Goal: Task Accomplishment & Management: Manage account settings

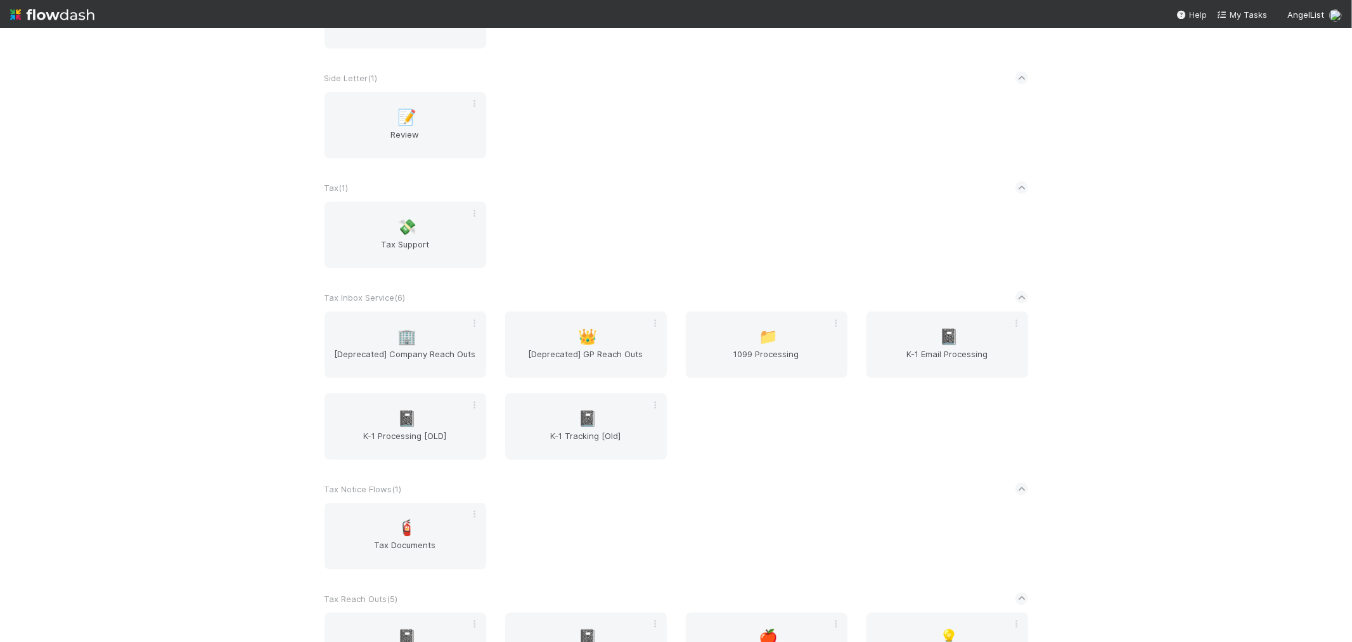
scroll to position [1361, 0]
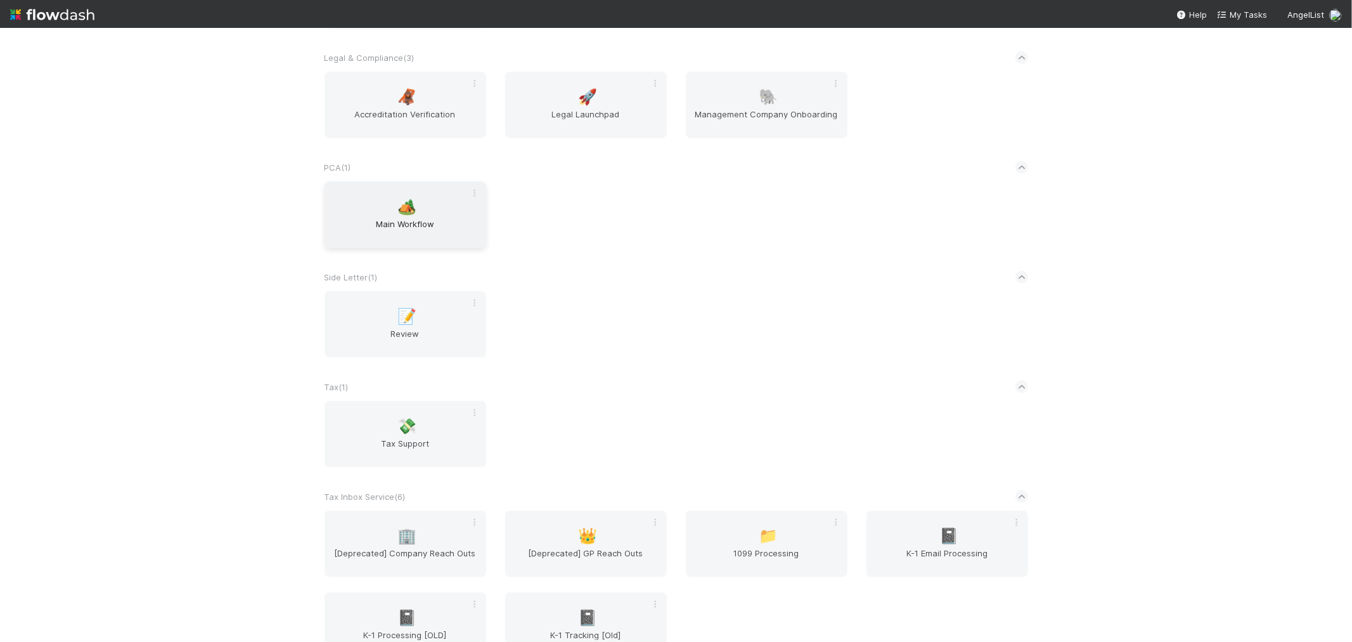
click at [401, 210] on div "🏕️ Main Workflow" at bounding box center [406, 214] width 162 height 67
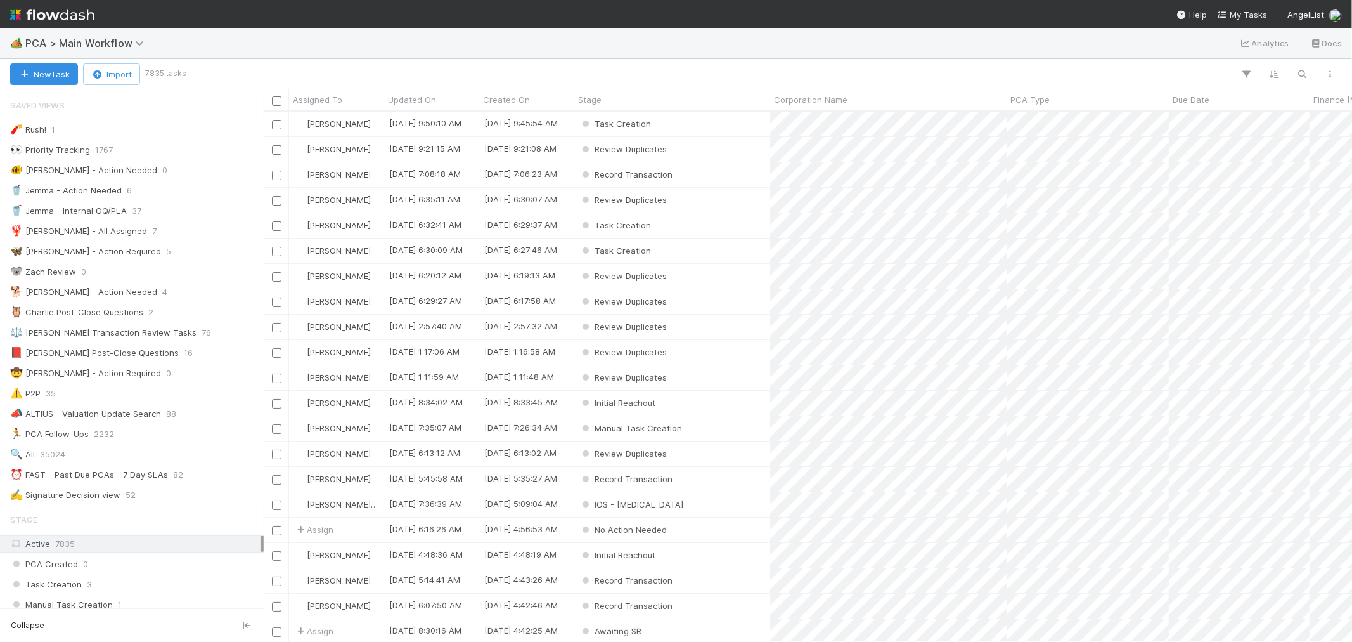
scroll to position [519, 1078]
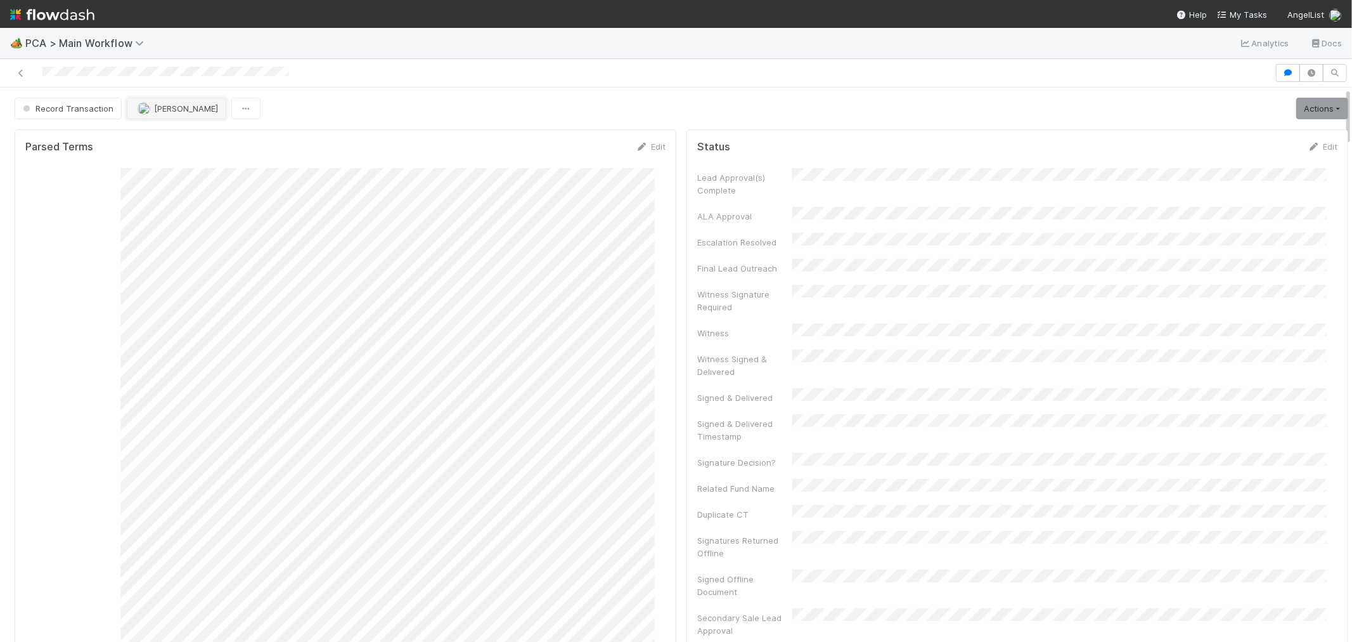
click at [156, 110] on span "[PERSON_NAME]" at bounding box center [186, 108] width 64 height 10
click at [167, 141] on span "Raven Jacinto you" at bounding box center [185, 141] width 83 height 10
click at [16, 72] on icon at bounding box center [21, 73] width 13 height 8
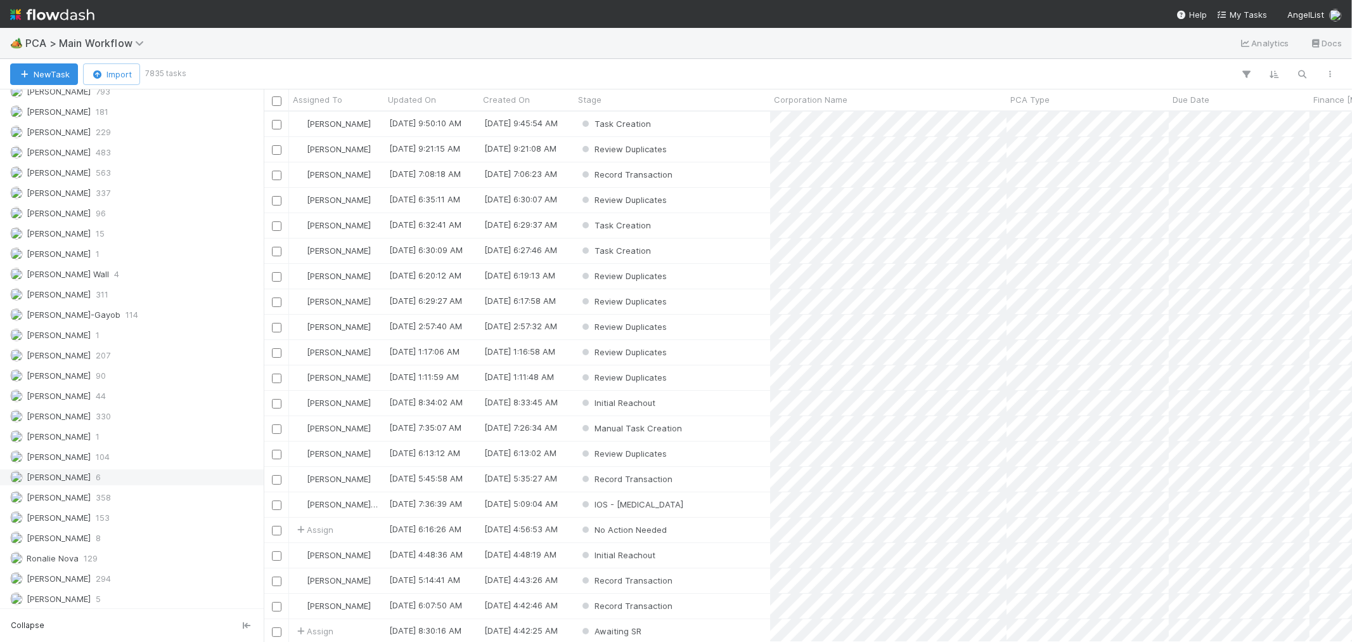
scroll to position [1756, 0]
click at [143, 502] on div "Raven Jacinto 8" at bounding box center [135, 495] width 250 height 16
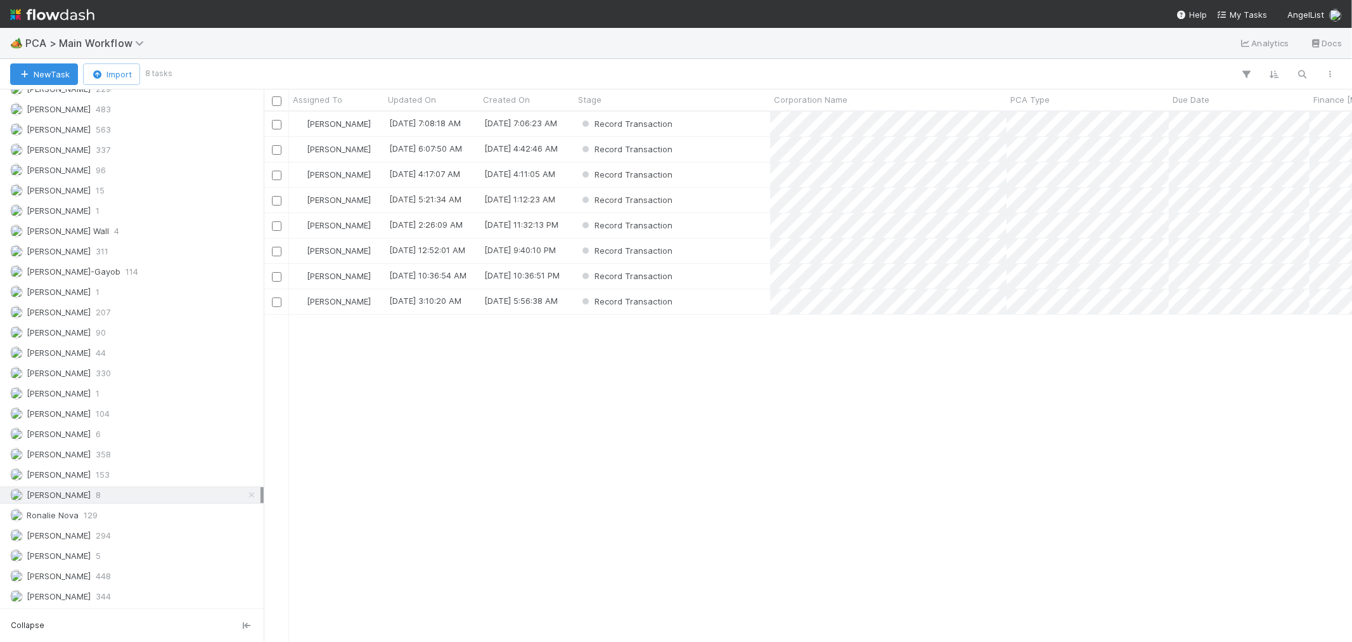
scroll to position [519, 1078]
click at [1042, 100] on span "PCA Type" at bounding box center [1030, 99] width 39 height 13
click at [1051, 122] on div "Sort A → Z" at bounding box center [1083, 123] width 145 height 19
click at [698, 119] on div "Record Transaction" at bounding box center [672, 124] width 196 height 25
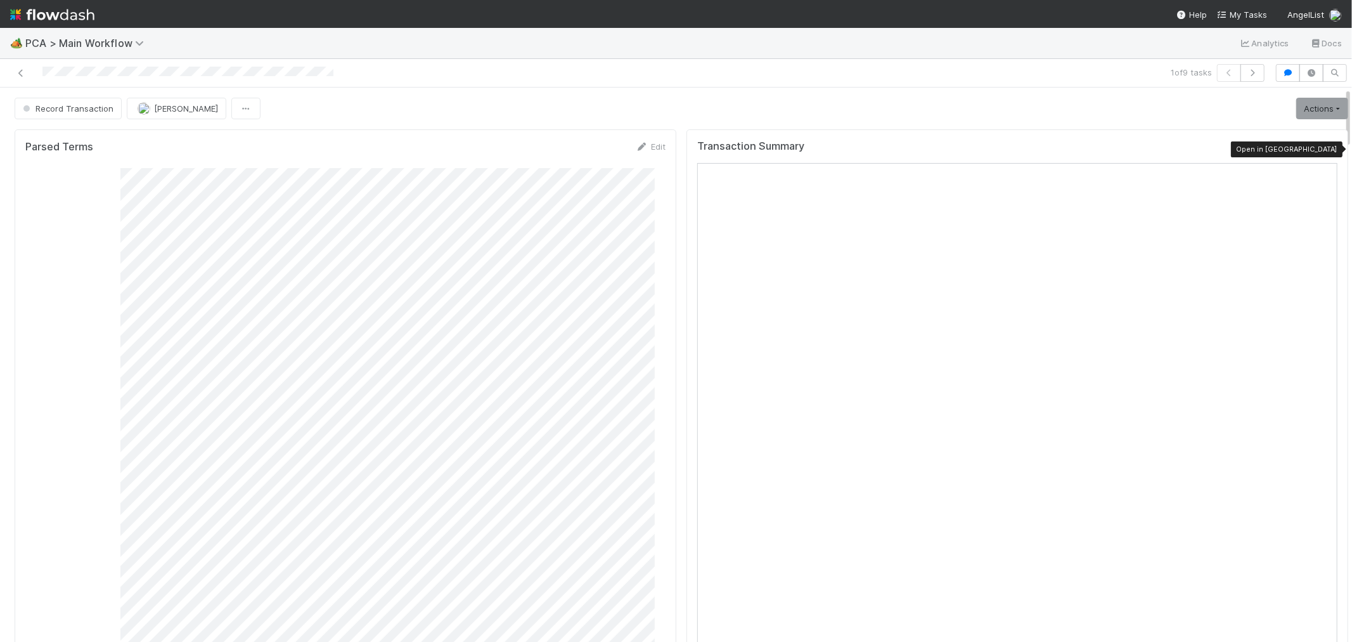
click at [1325, 152] on icon at bounding box center [1331, 149] width 13 height 8
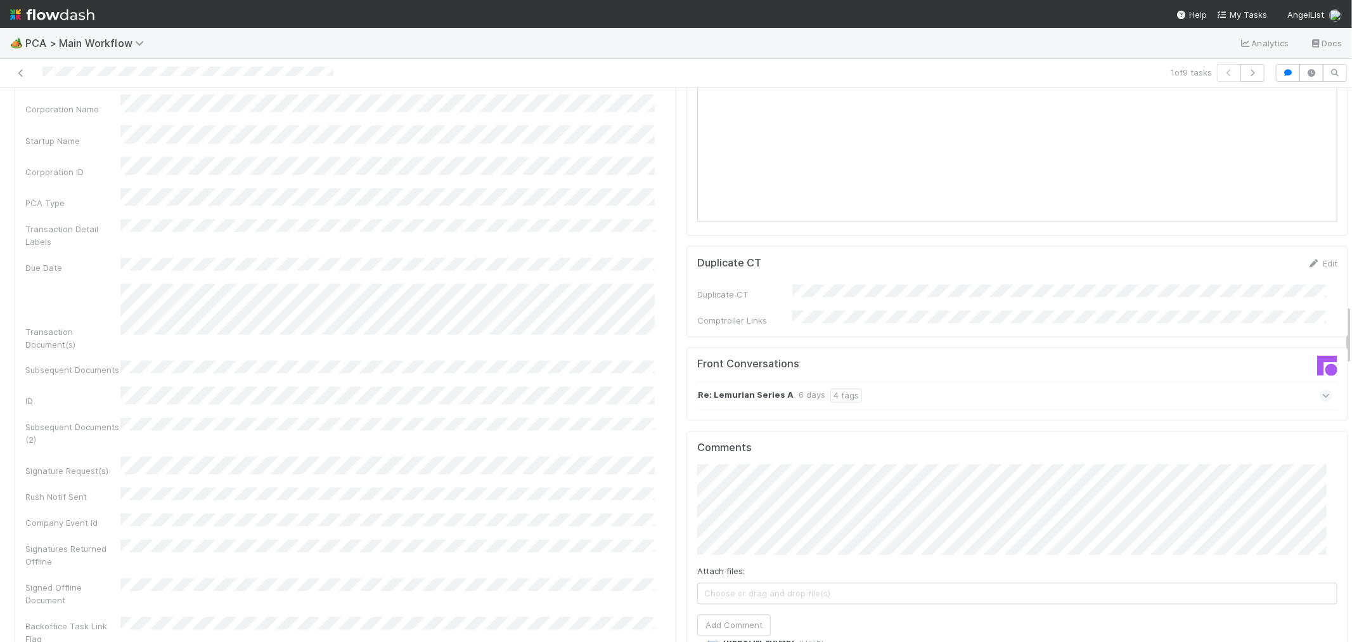
scroll to position [1761, 0]
click at [1202, 383] on div "Re: Lemurian Series A 6 days 4 tags" at bounding box center [1014, 397] width 635 height 29
click at [1203, 383] on div "Re: Lemurian Series A 6 days 4 tags" at bounding box center [1014, 397] width 635 height 29
click at [936, 383] on div "Re: Lemurian Series A 6 days 4 tags" at bounding box center [1014, 397] width 635 height 29
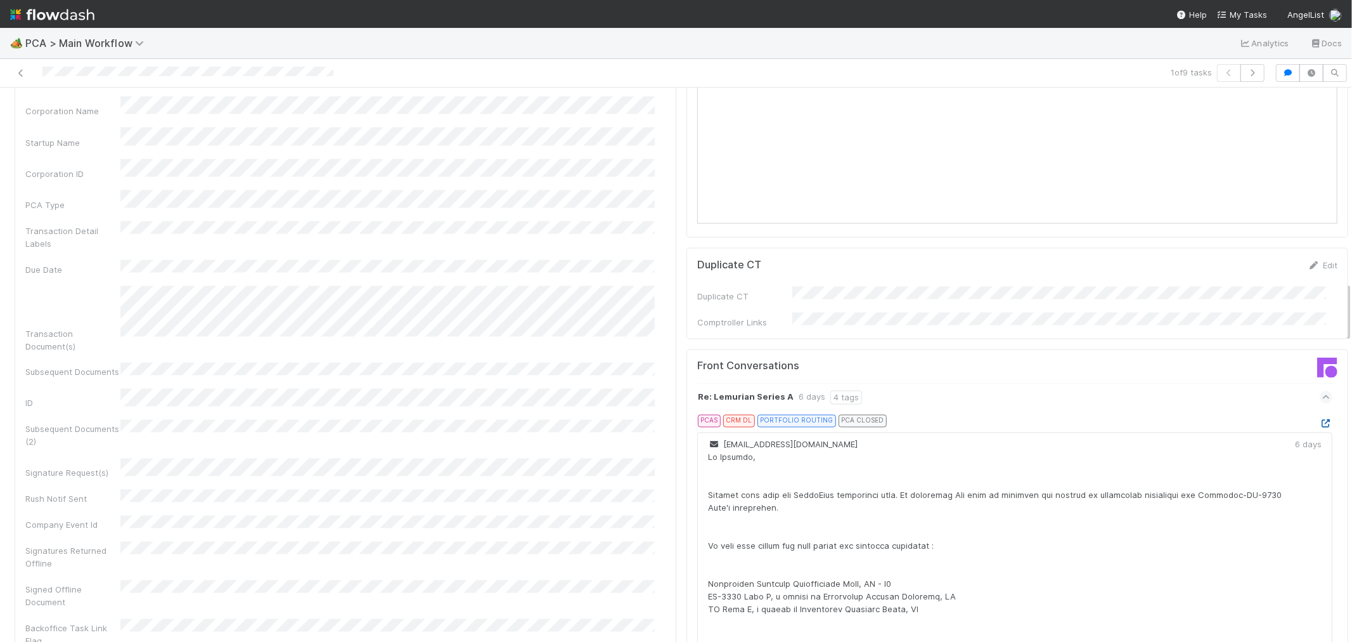
click at [1320, 420] on icon at bounding box center [1326, 424] width 13 height 8
click at [1011, 383] on div "Re: Lemurian Series A 6 days 4 tags" at bounding box center [1014, 397] width 635 height 29
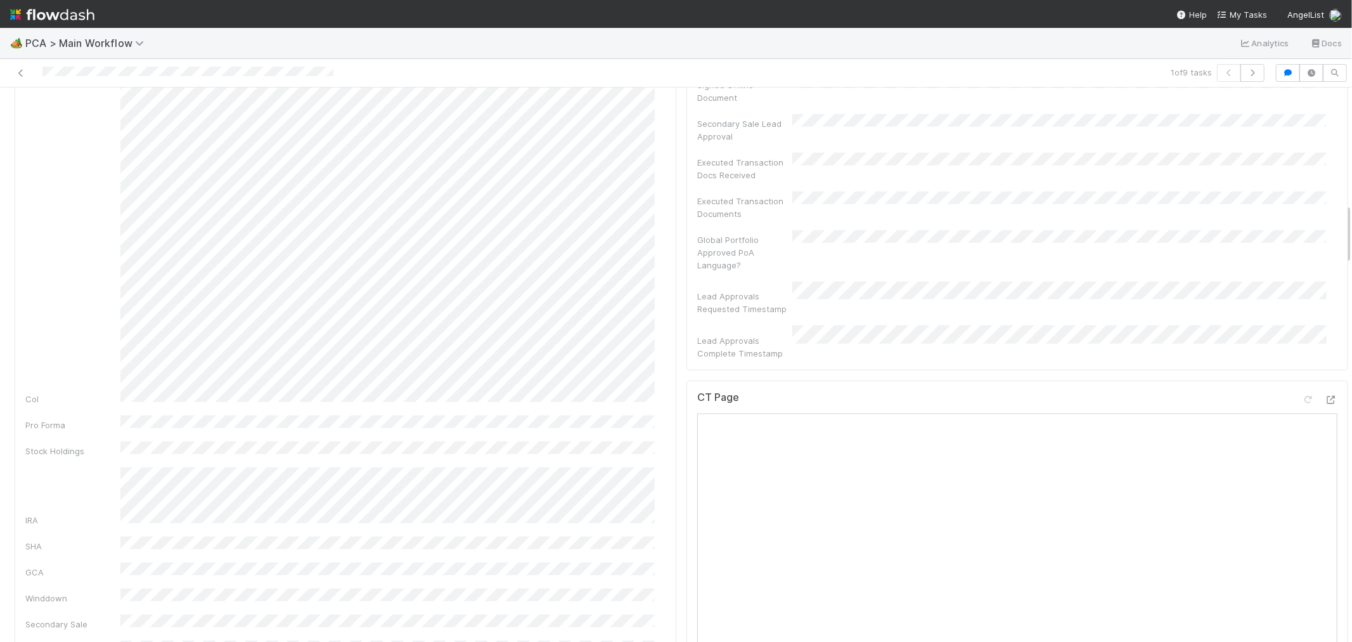
scroll to position [1056, 0]
click at [1325, 403] on icon at bounding box center [1331, 407] width 13 height 8
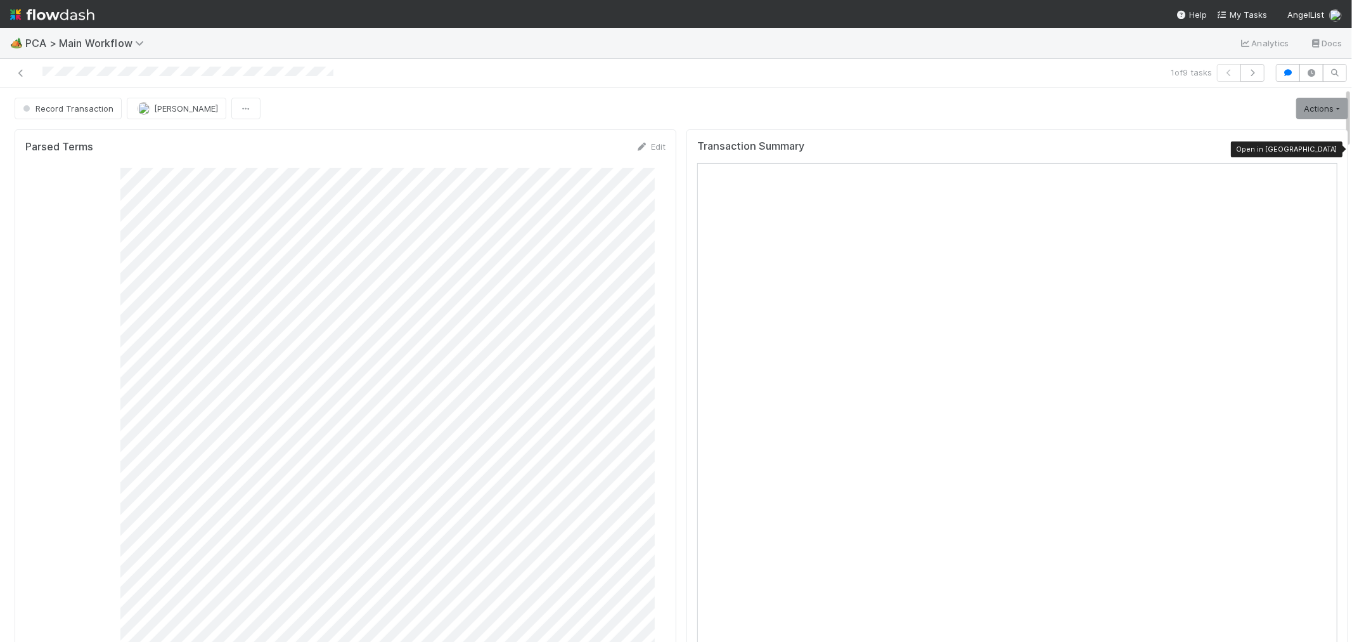
click at [1325, 151] on icon at bounding box center [1331, 149] width 13 height 8
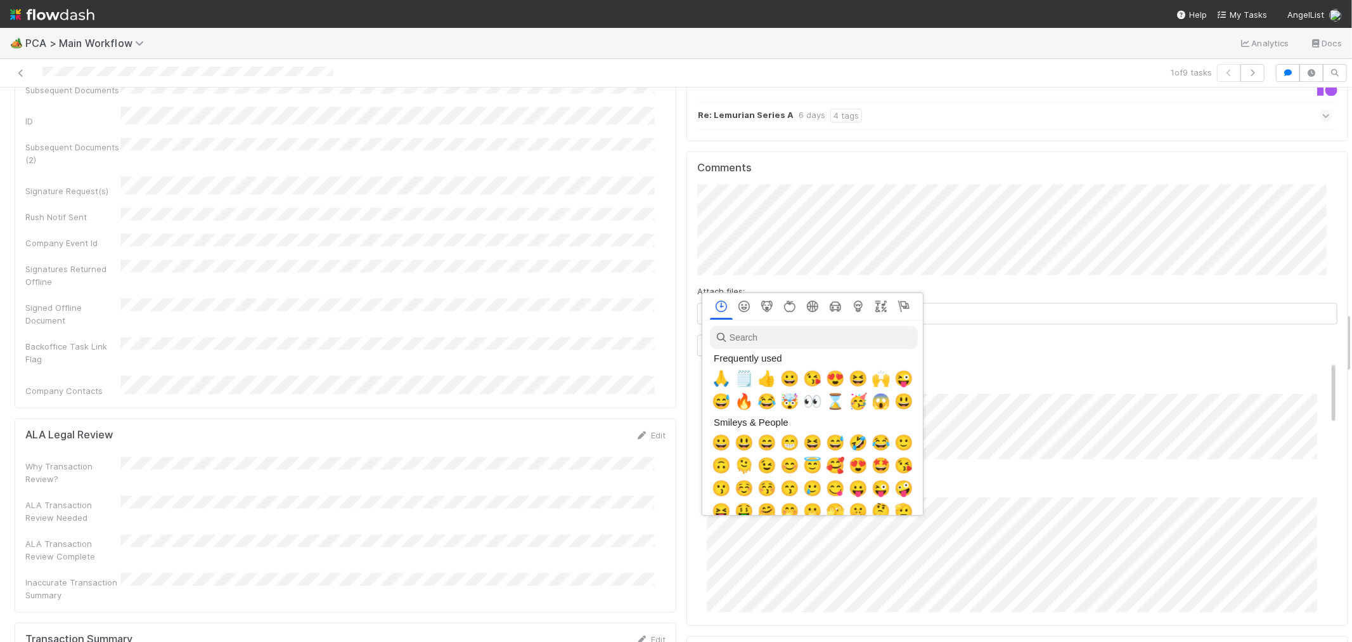
scroll to position [0, 5]
click at [718, 382] on span "🙏" at bounding box center [718, 379] width 19 height 18
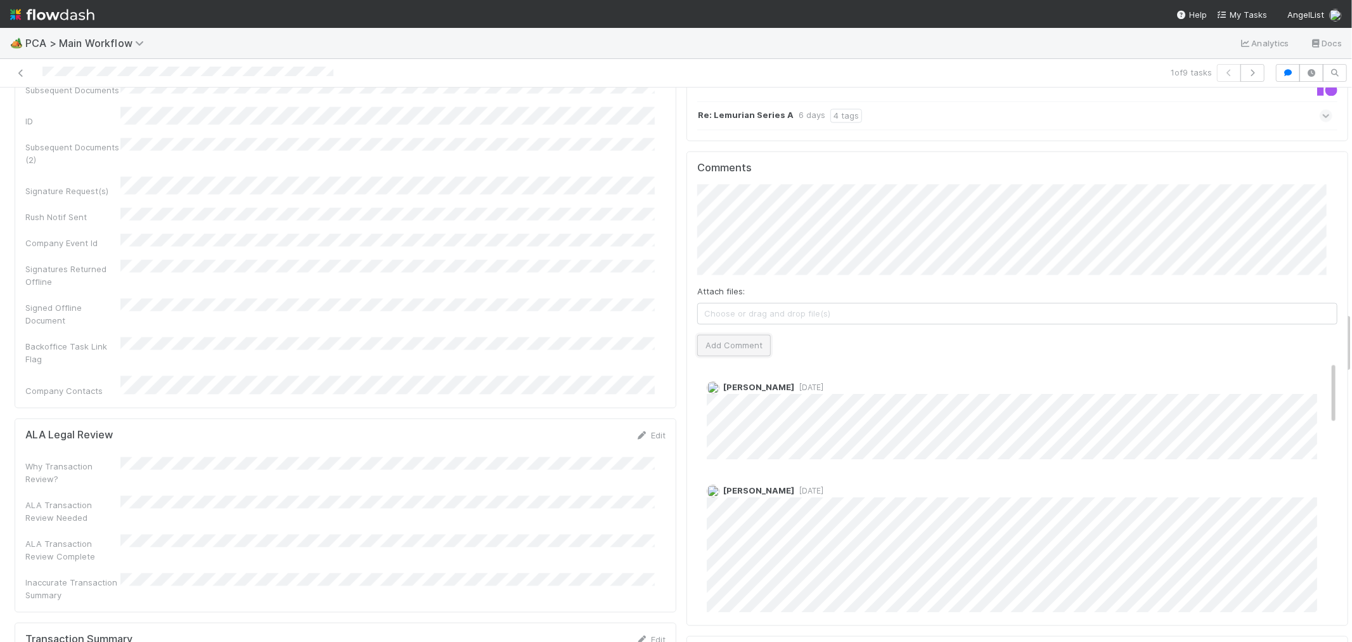
click at [736, 334] on button "Add Comment" at bounding box center [734, 345] width 74 height 22
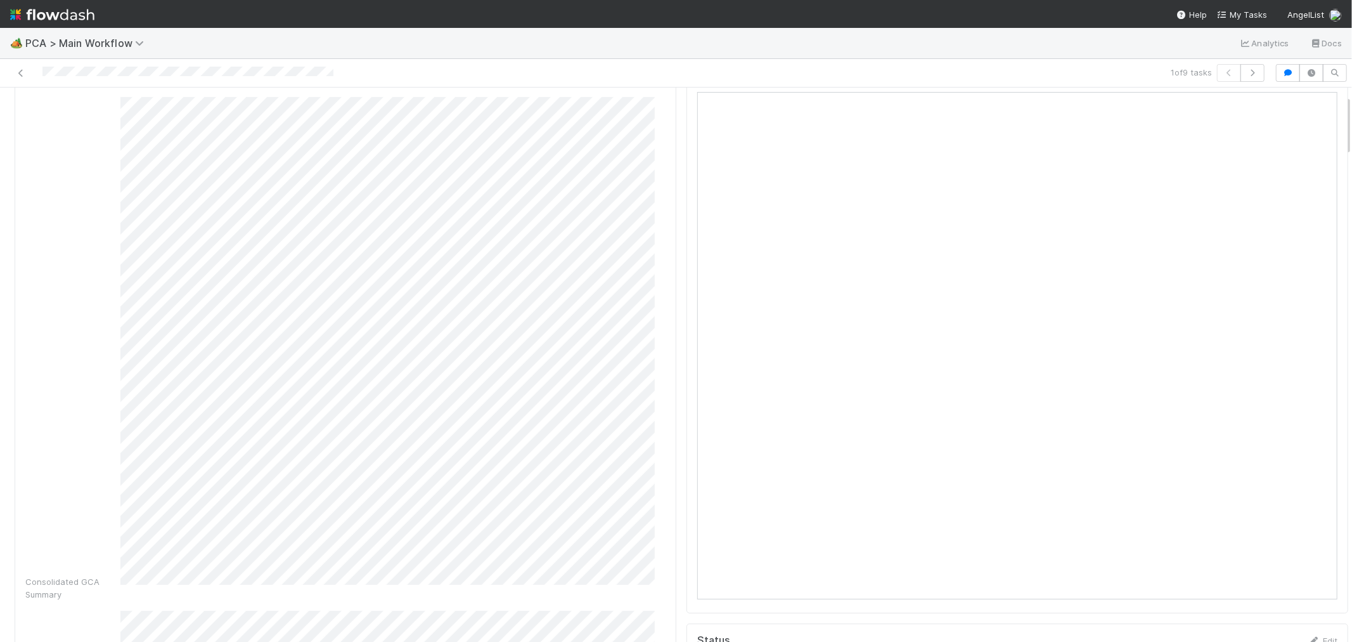
scroll to position [0, 0]
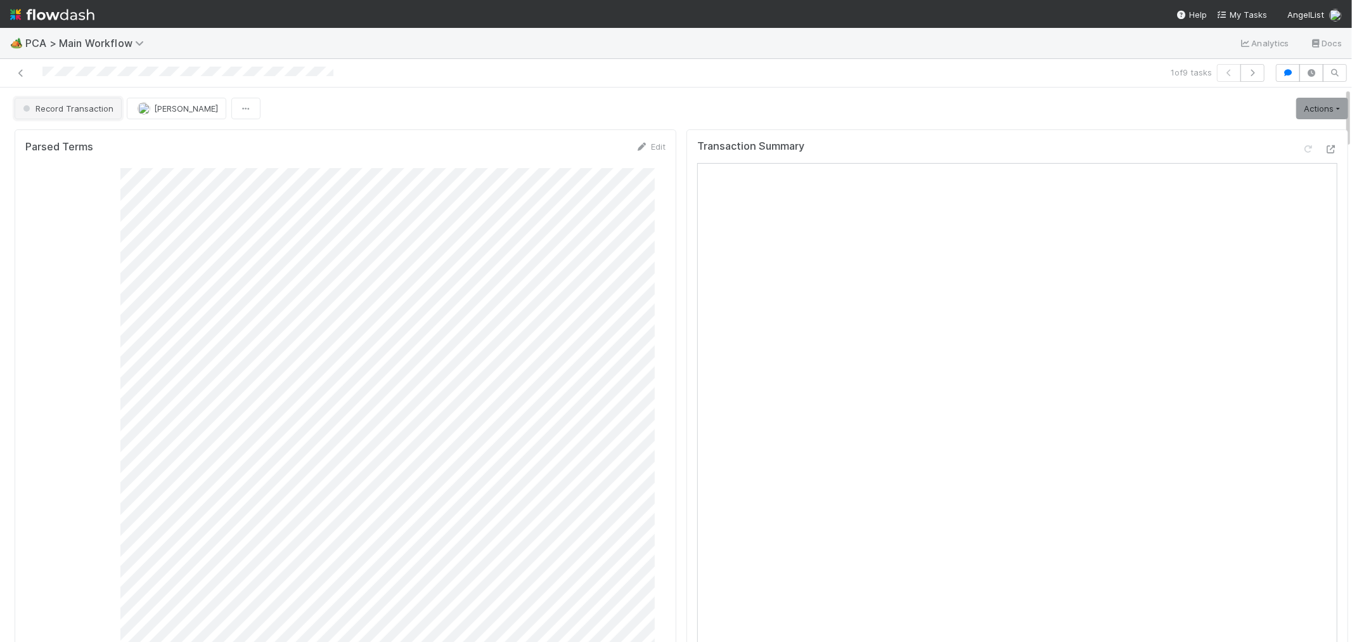
click at [86, 108] on span "Record Transaction" at bounding box center [66, 108] width 93 height 10
click at [87, 135] on div "[MEDICAL_DATA]" at bounding box center [99, 140] width 179 height 23
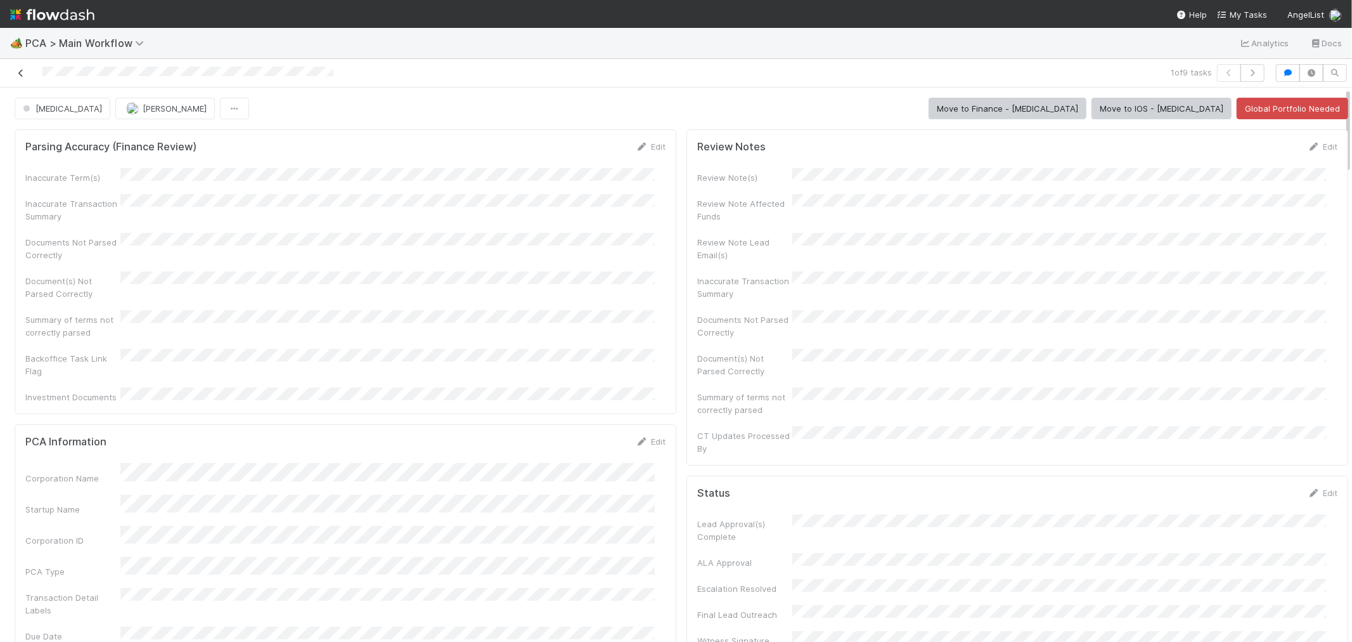
click at [21, 76] on icon at bounding box center [21, 73] width 13 height 8
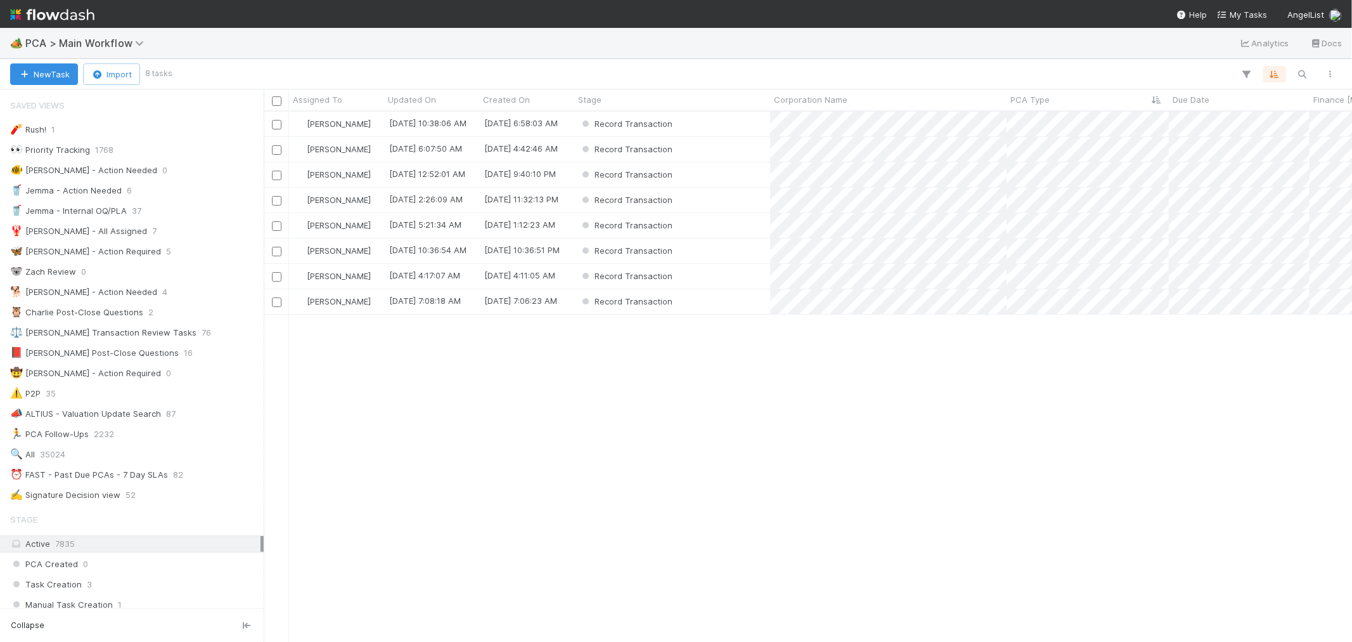
scroll to position [10, 10]
click at [715, 124] on div "Record Transaction" at bounding box center [672, 124] width 196 height 25
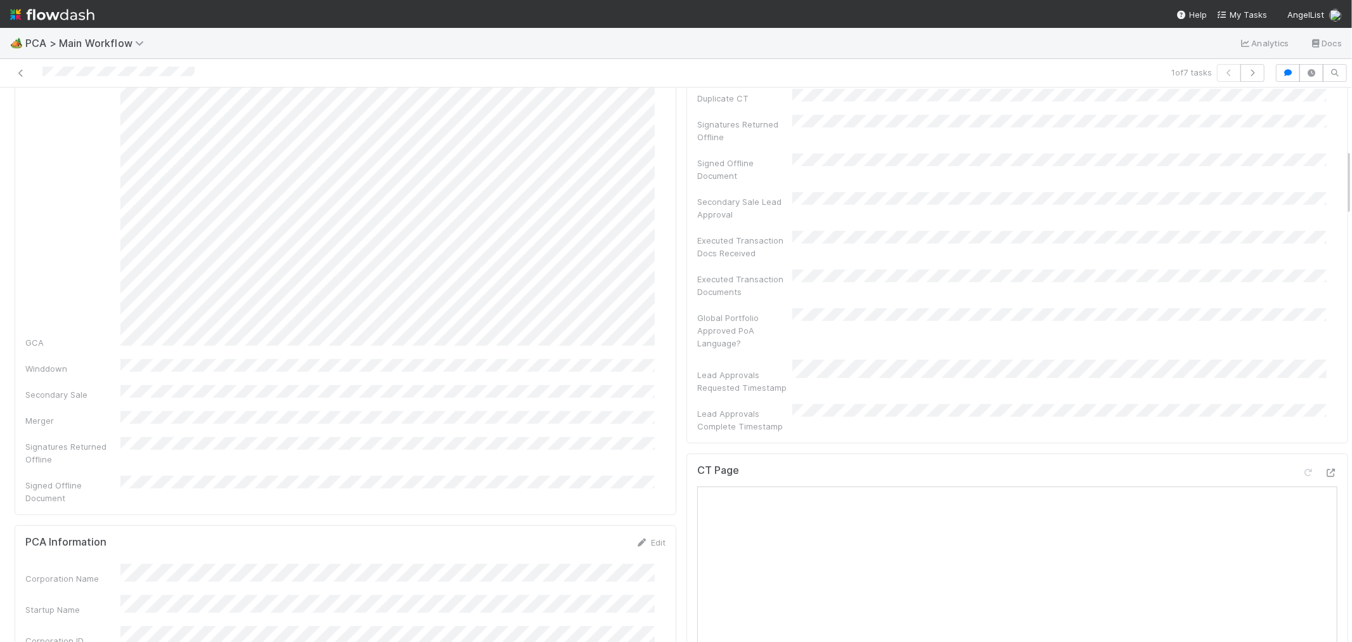
scroll to position [563, 0]
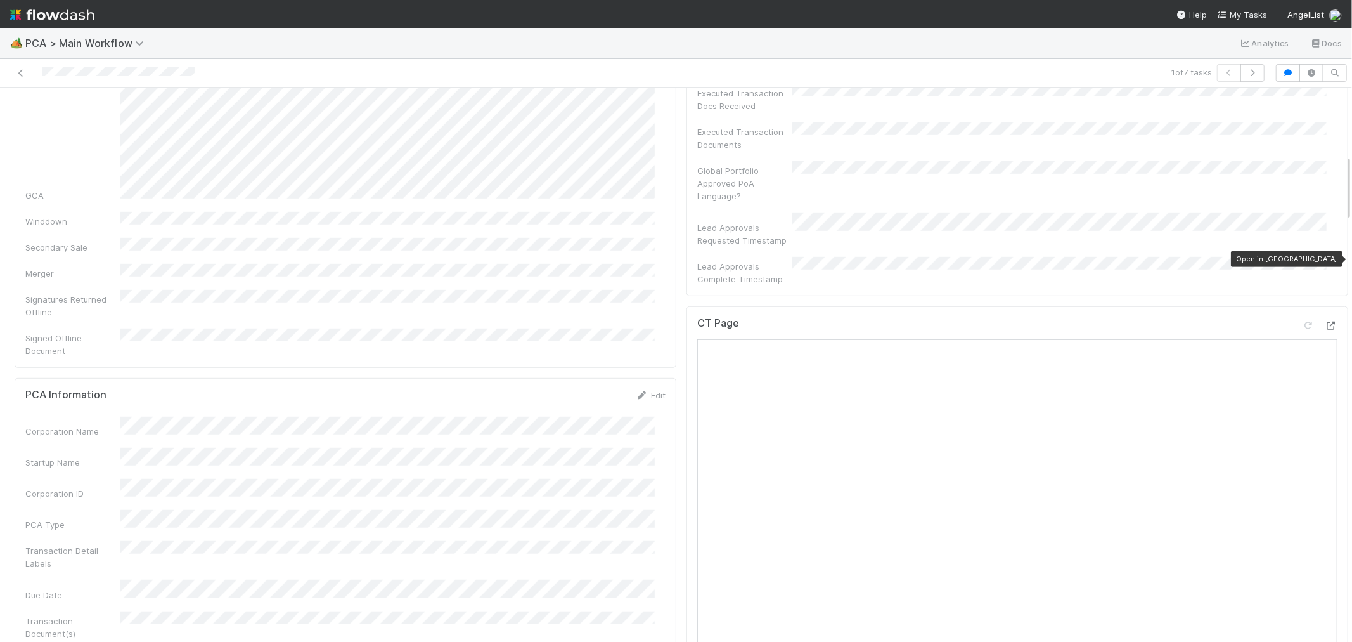
click at [1325, 321] on icon at bounding box center [1331, 325] width 13 height 8
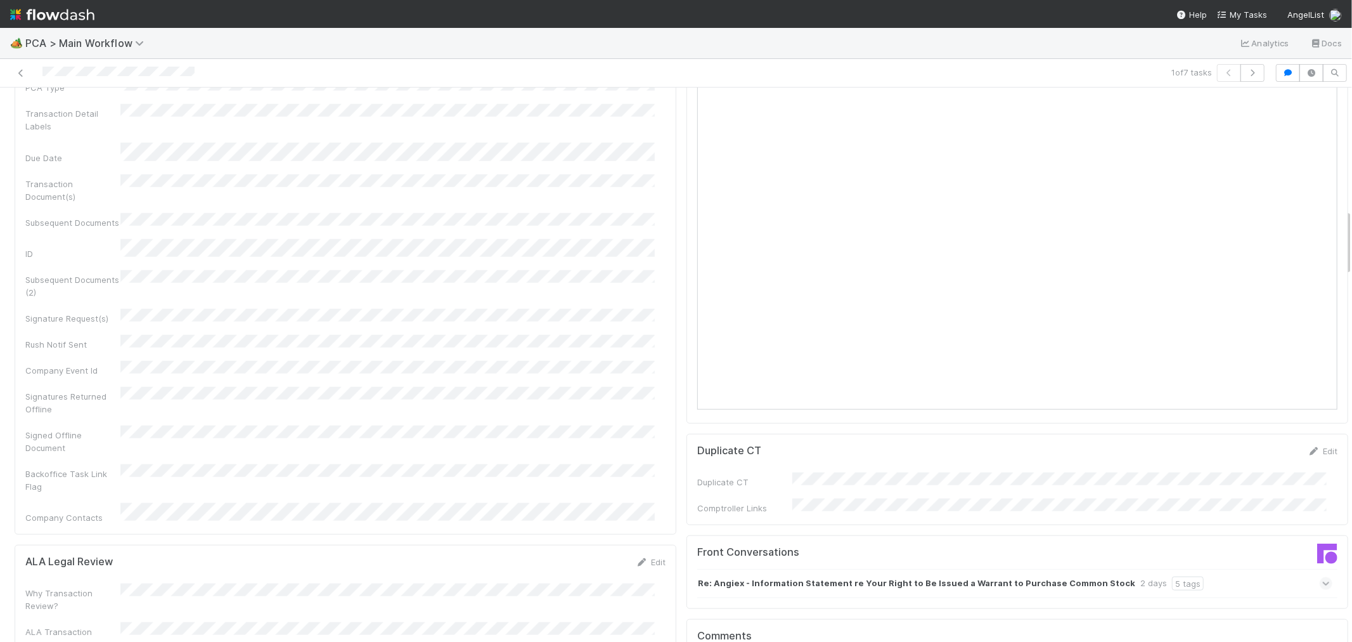
scroll to position [986, 0]
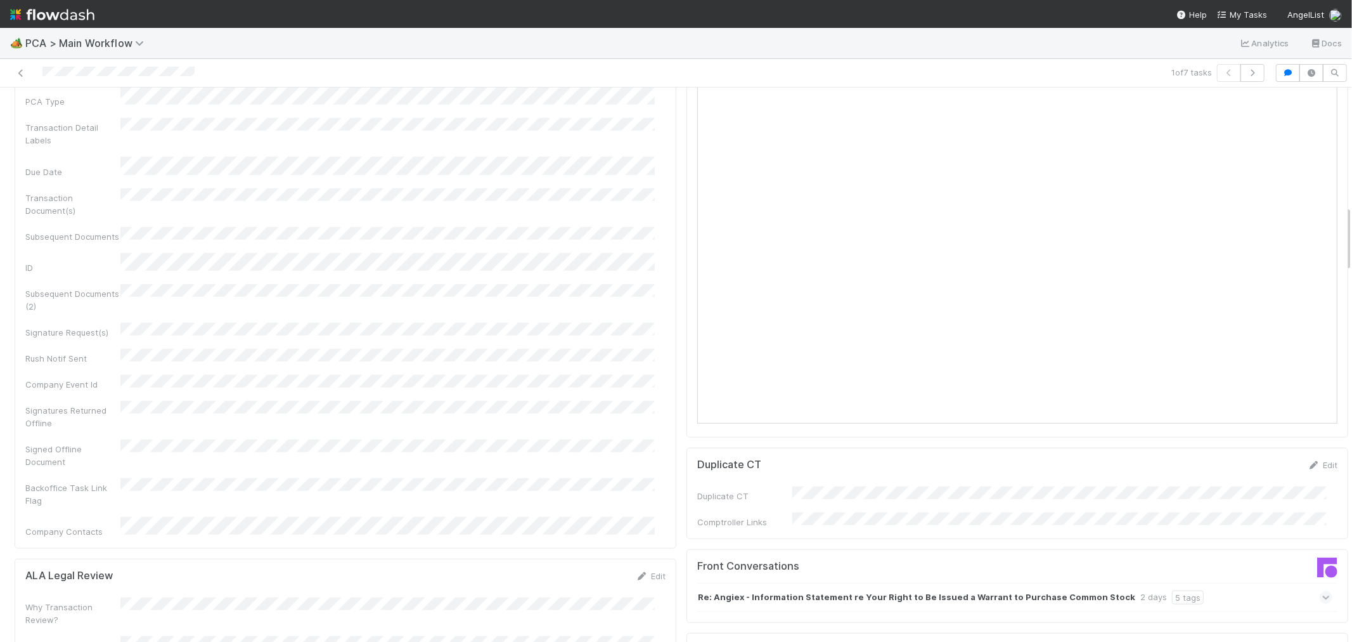
click at [1163, 583] on div "Re: Angiex - Information Statement re Your Right to Be Issued a Warrant to Purc…" at bounding box center [1014, 597] width 635 height 29
click at [1320, 619] on icon at bounding box center [1326, 623] width 13 height 8
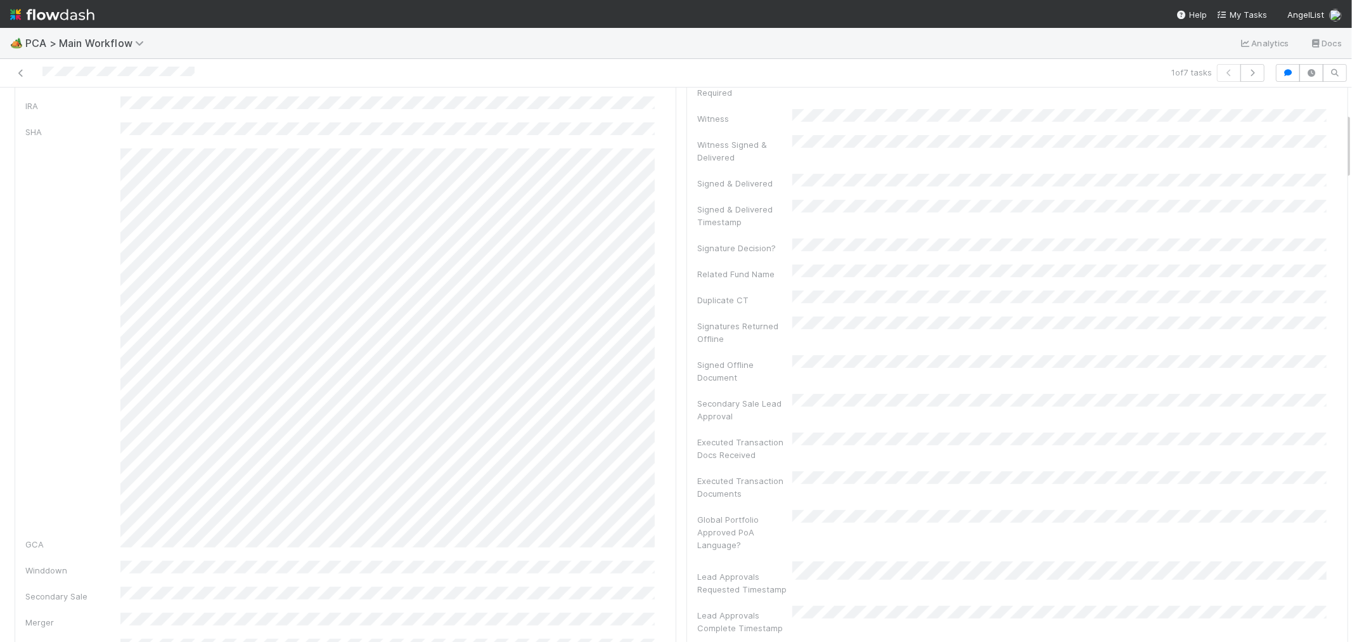
scroll to position [211, 0]
click at [84, 74] on div at bounding box center [322, 73] width 635 height 18
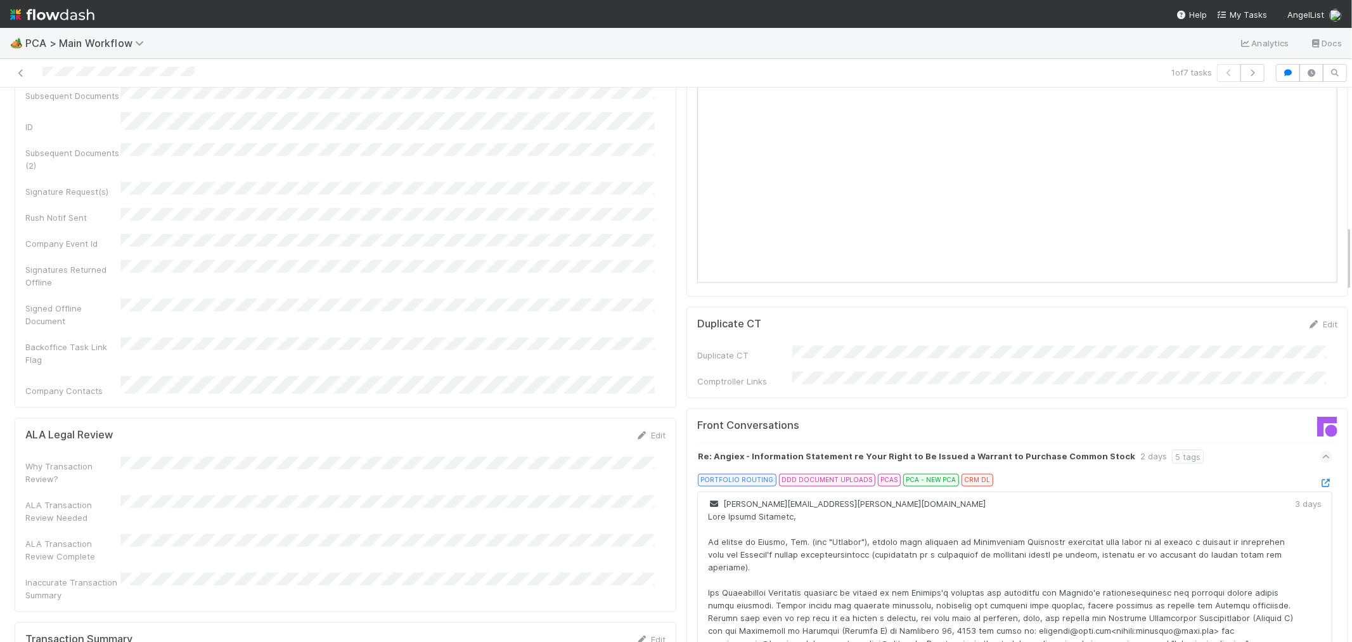
scroll to position [1338, 0]
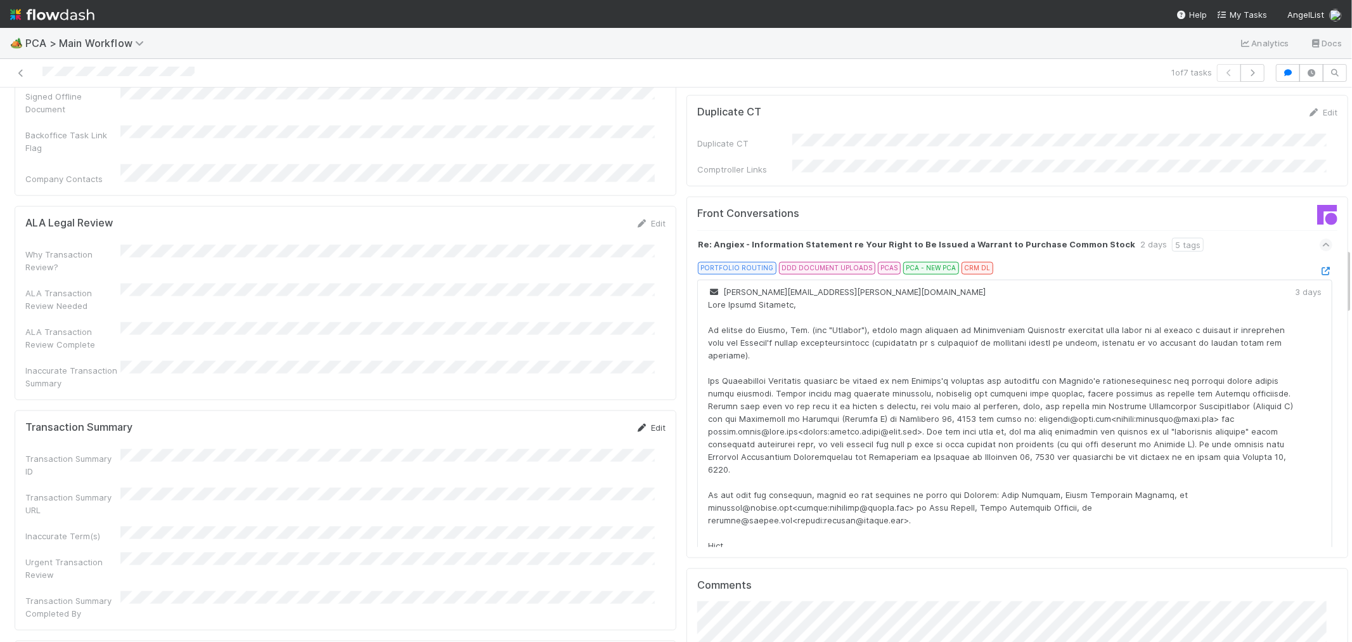
click at [651, 422] on link "Edit" at bounding box center [651, 427] width 30 height 10
click at [200, 627] on div "Transaction Summary Completed By" at bounding box center [345, 645] width 640 height 37
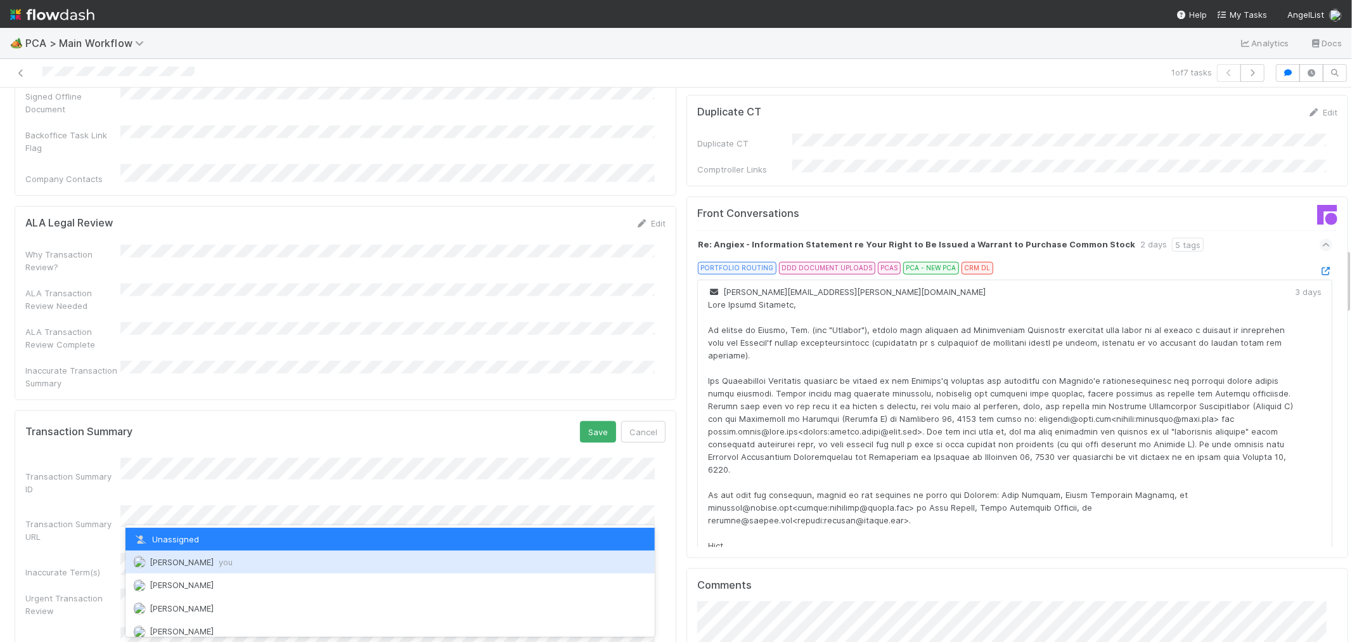
click at [168, 555] on div "Raven Jacinto you" at bounding box center [390, 561] width 529 height 23
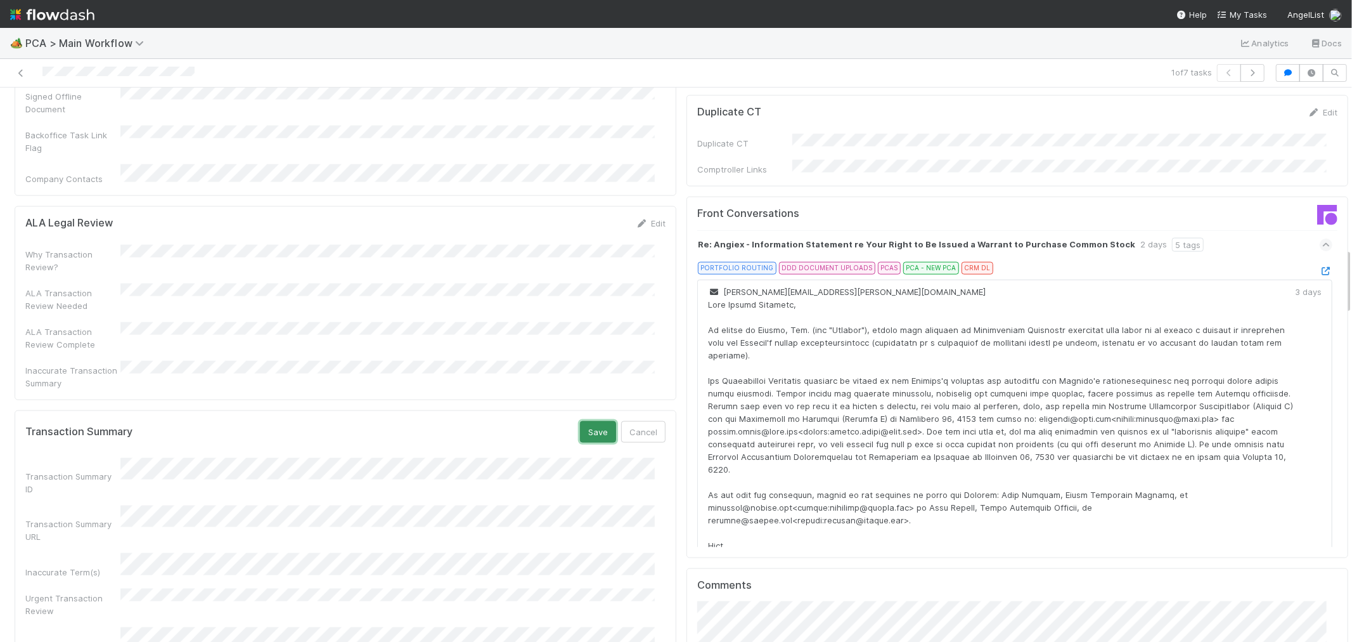
click at [595, 421] on button "Save" at bounding box center [598, 432] width 36 height 22
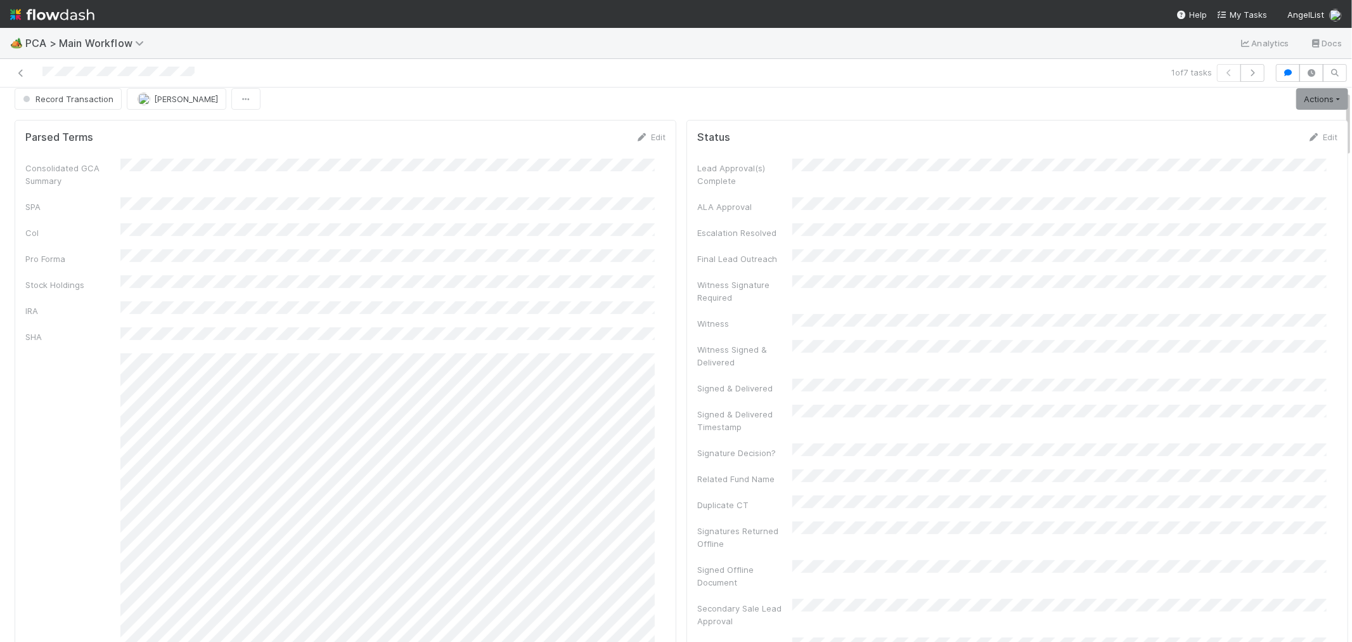
scroll to position [0, 0]
click at [1307, 103] on link "Actions" at bounding box center [1323, 109] width 52 height 22
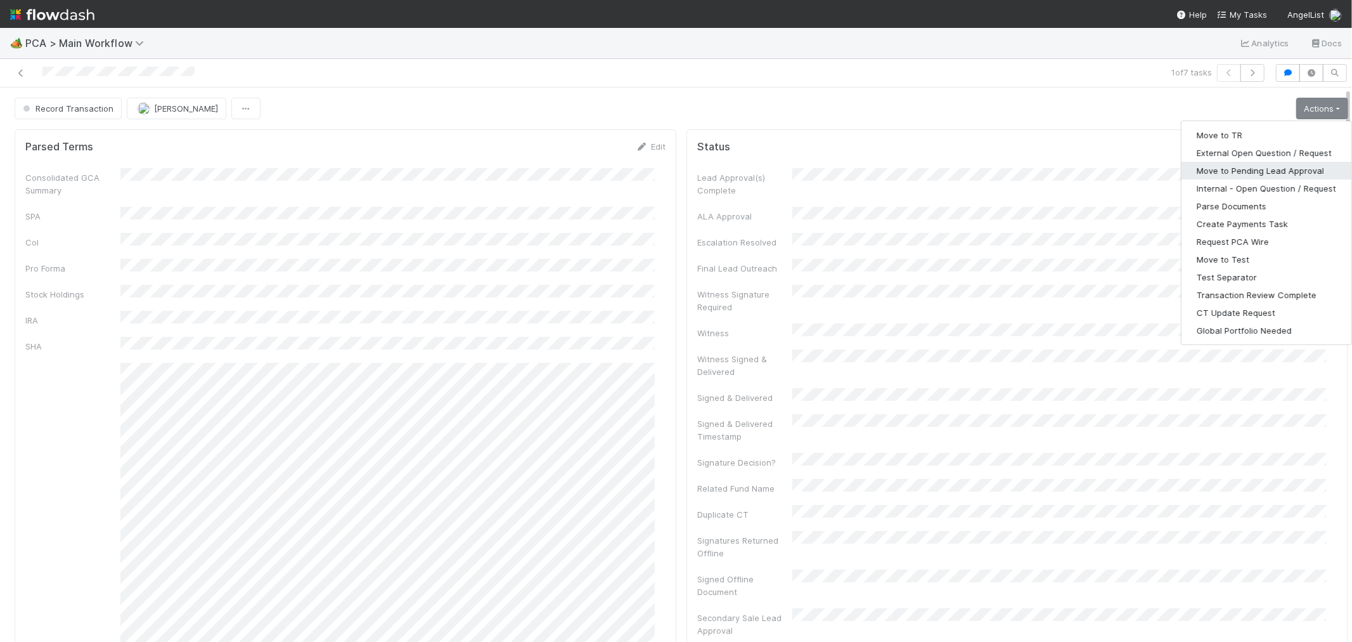
click at [1269, 168] on button "Move to Pending Lead Approval" at bounding box center [1267, 171] width 170 height 18
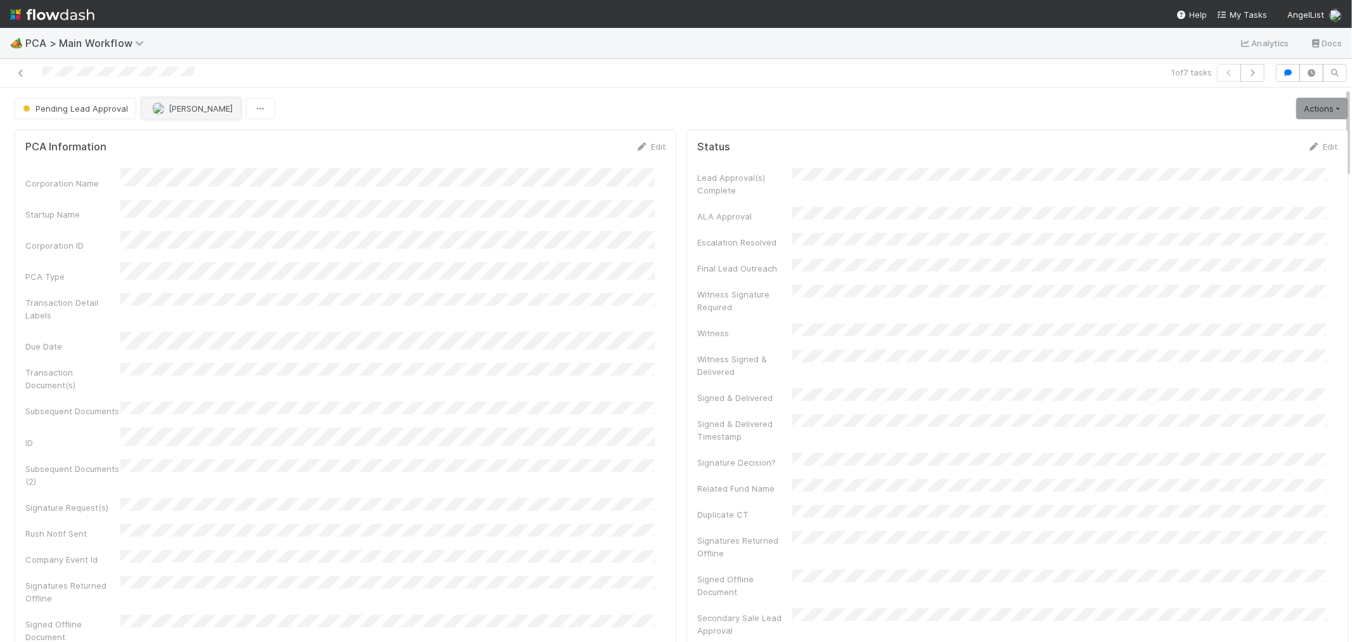
click at [185, 101] on button "[PERSON_NAME]" at bounding box center [191, 109] width 100 height 22
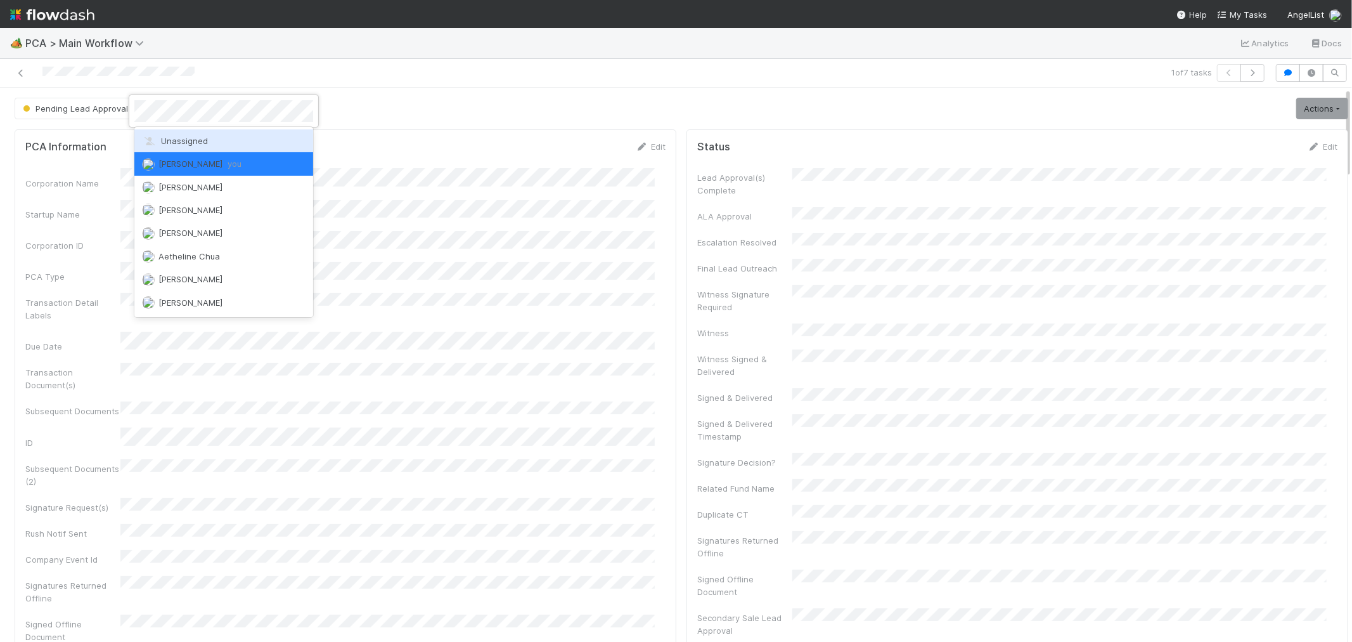
click at [182, 138] on span "Unassigned" at bounding box center [175, 141] width 66 height 10
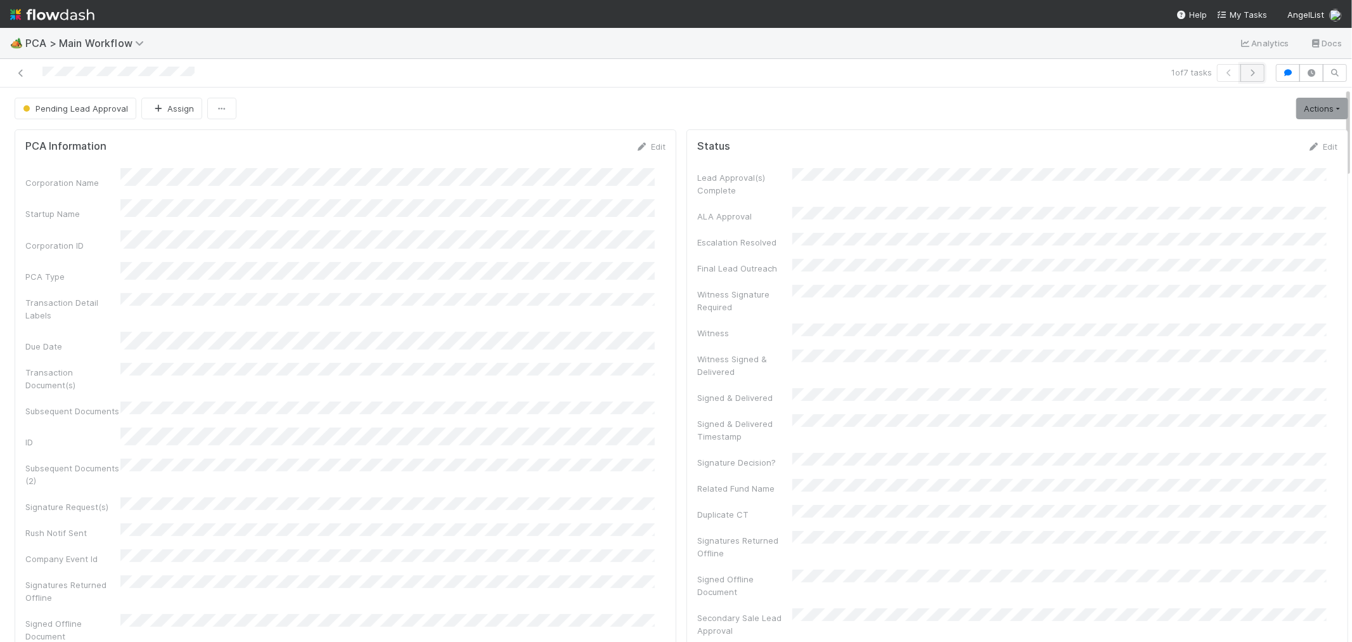
click at [1247, 73] on icon "button" at bounding box center [1253, 73] width 13 height 8
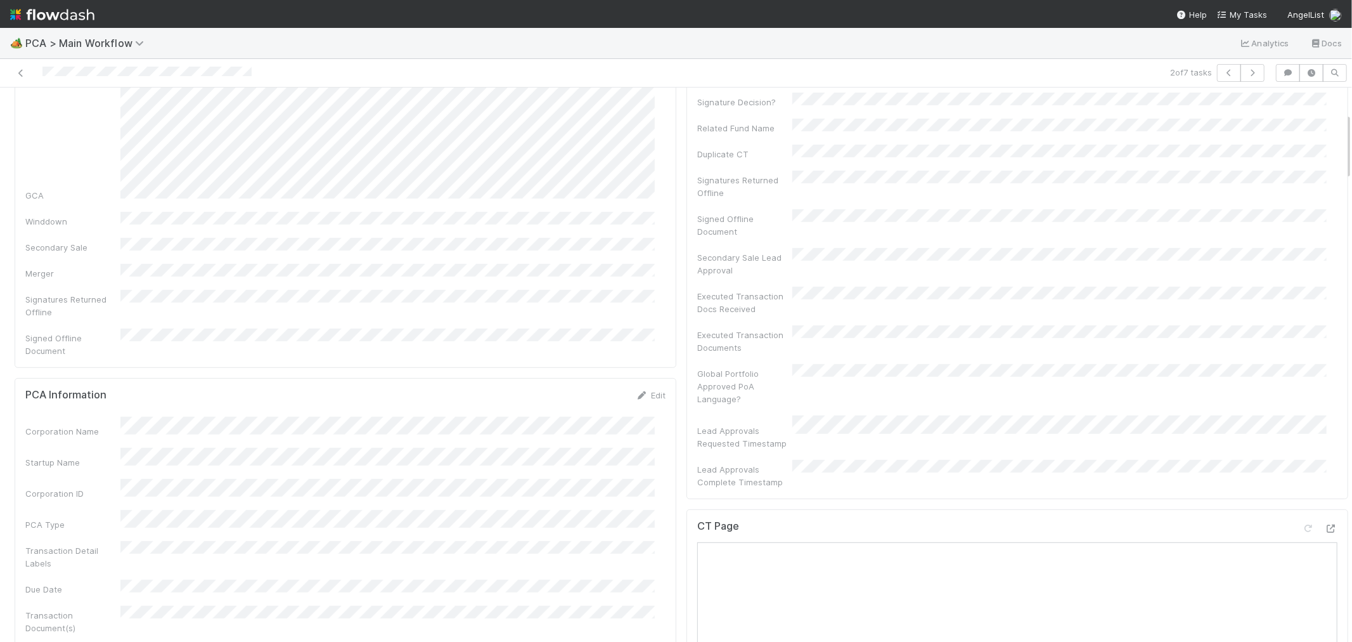
scroll to position [493, 0]
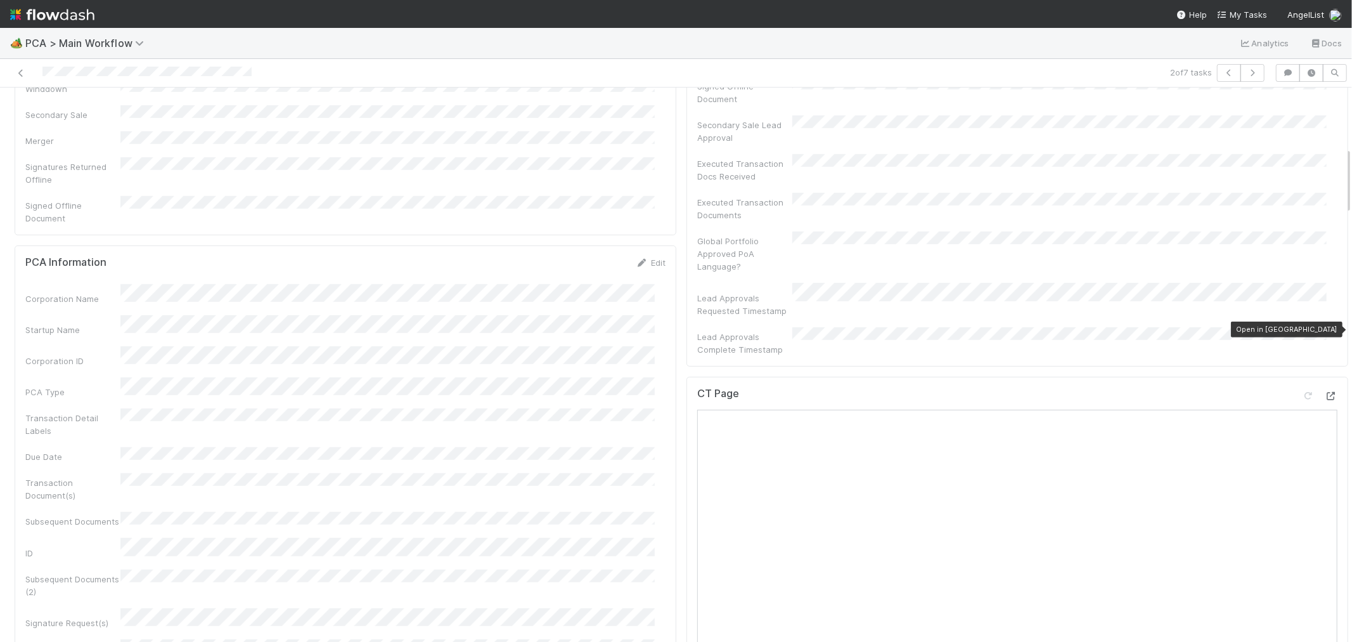
click at [1325, 392] on icon at bounding box center [1331, 396] width 13 height 8
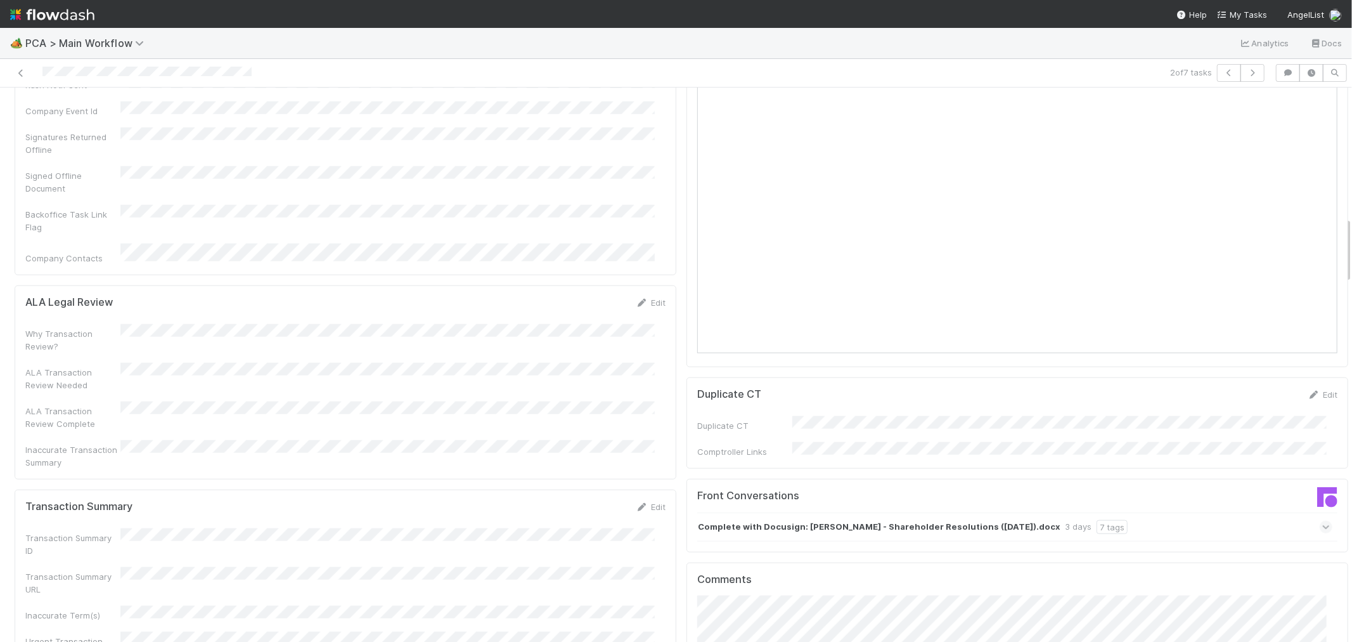
scroll to position [1197, 0]
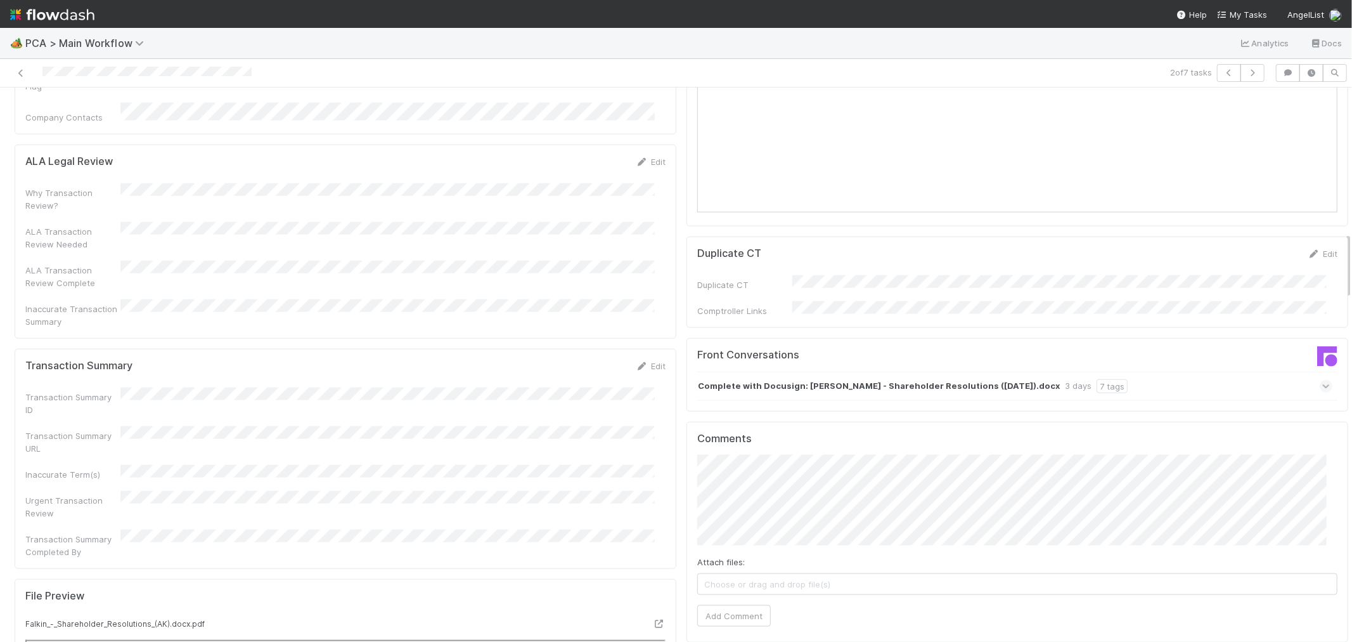
click at [1196, 372] on div "Complete with Docusign: Falkin - Shareholder Resolutions (Aug 2025).docx 3 days…" at bounding box center [1014, 386] width 635 height 29
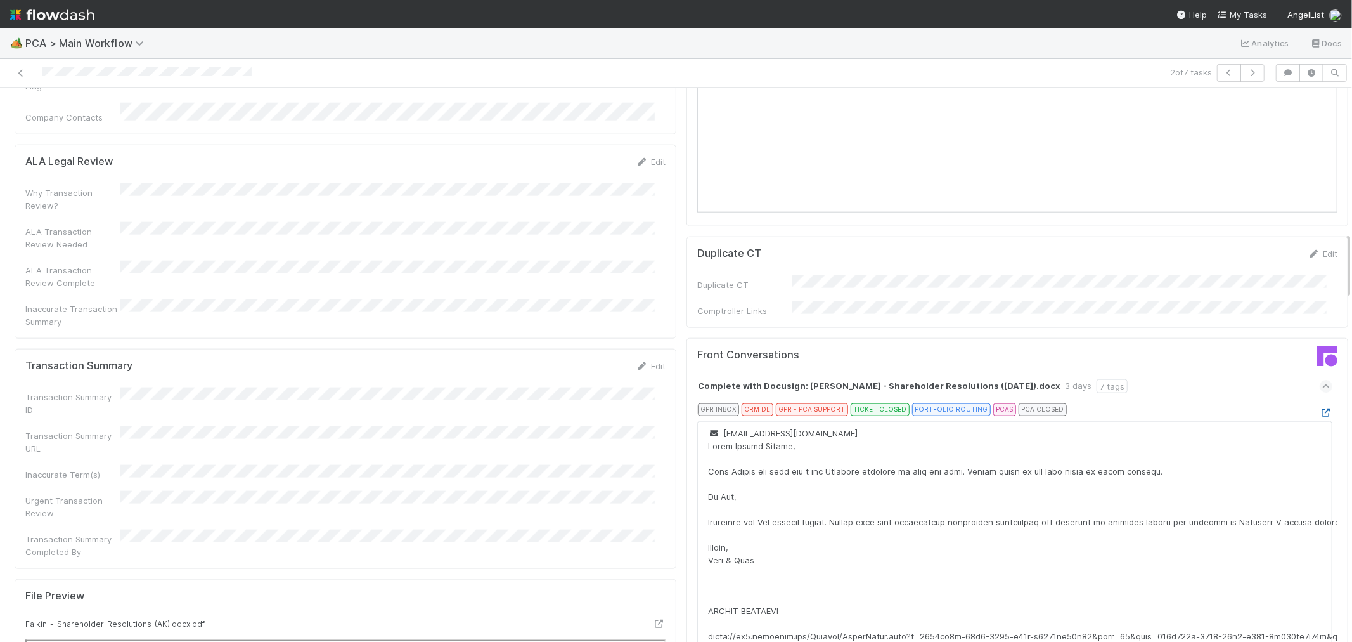
click at [1320, 408] on icon at bounding box center [1326, 412] width 13 height 8
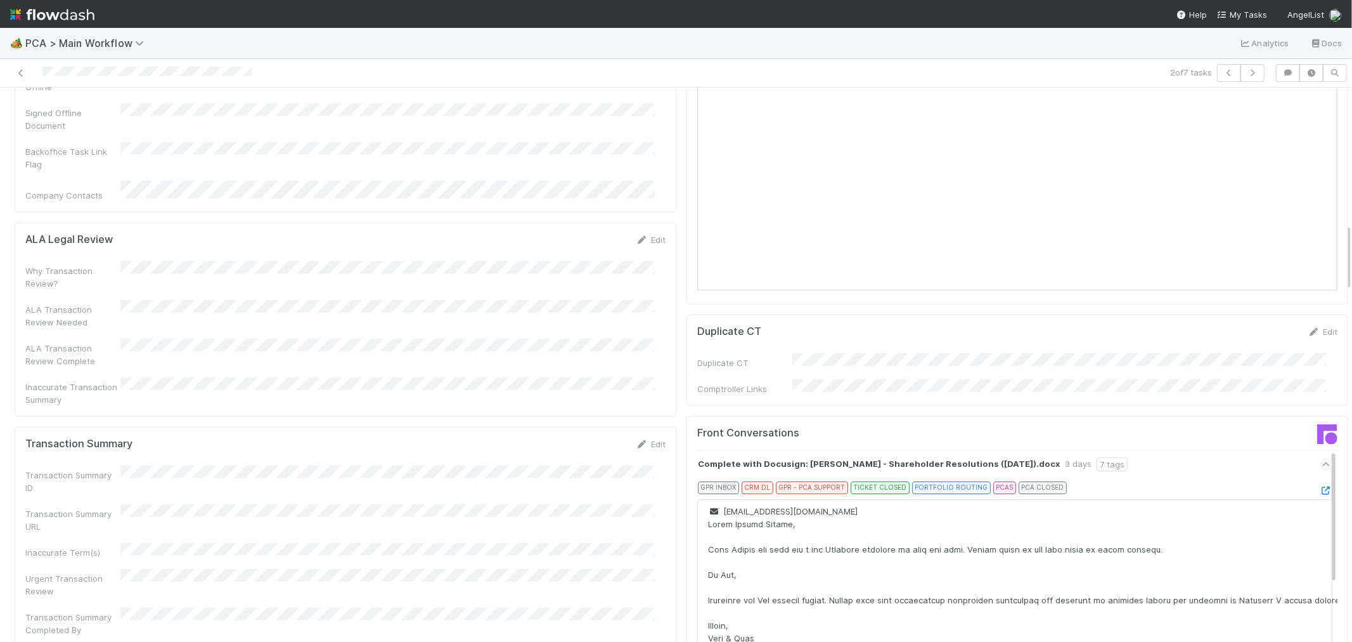
scroll to position [1127, 0]
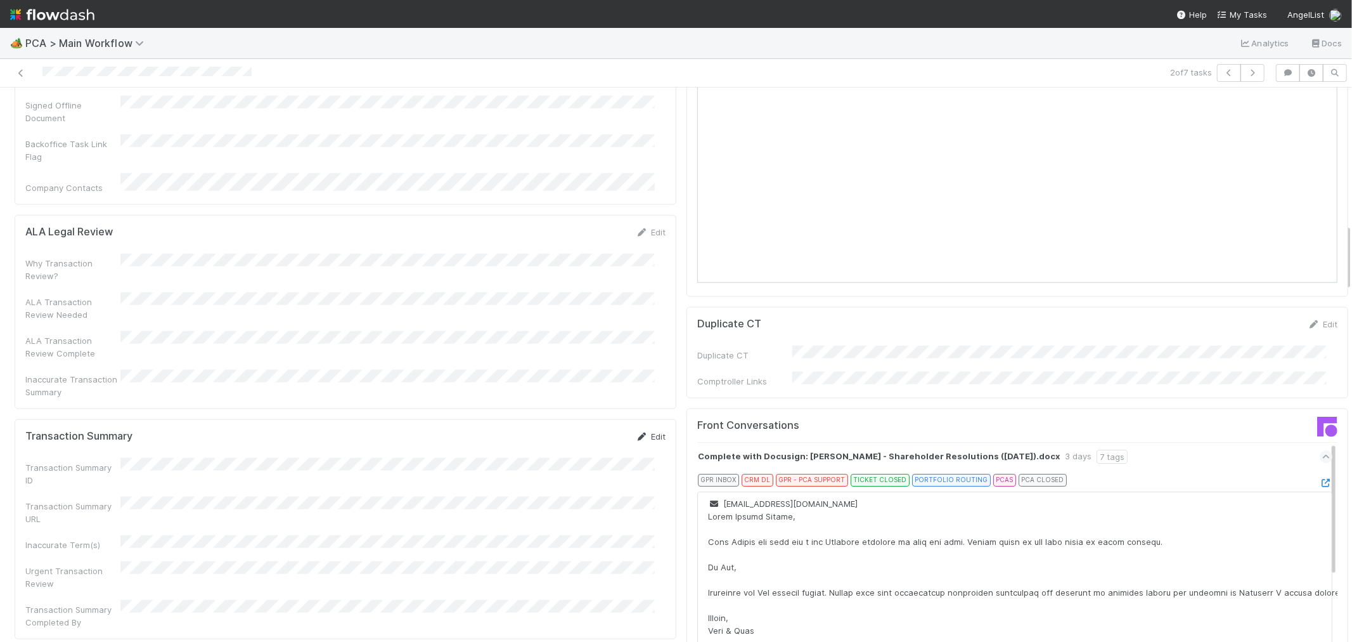
click at [644, 431] on link "Edit" at bounding box center [651, 436] width 30 height 10
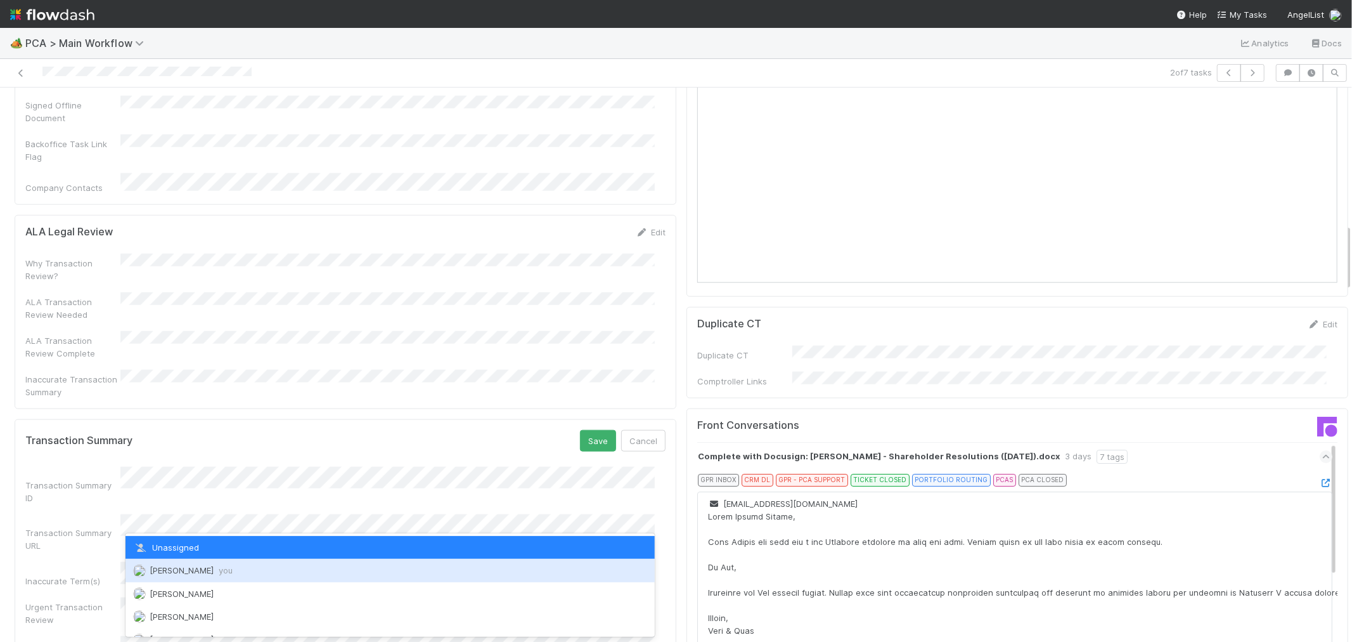
click at [182, 573] on span "Raven Jacinto you" at bounding box center [191, 570] width 83 height 10
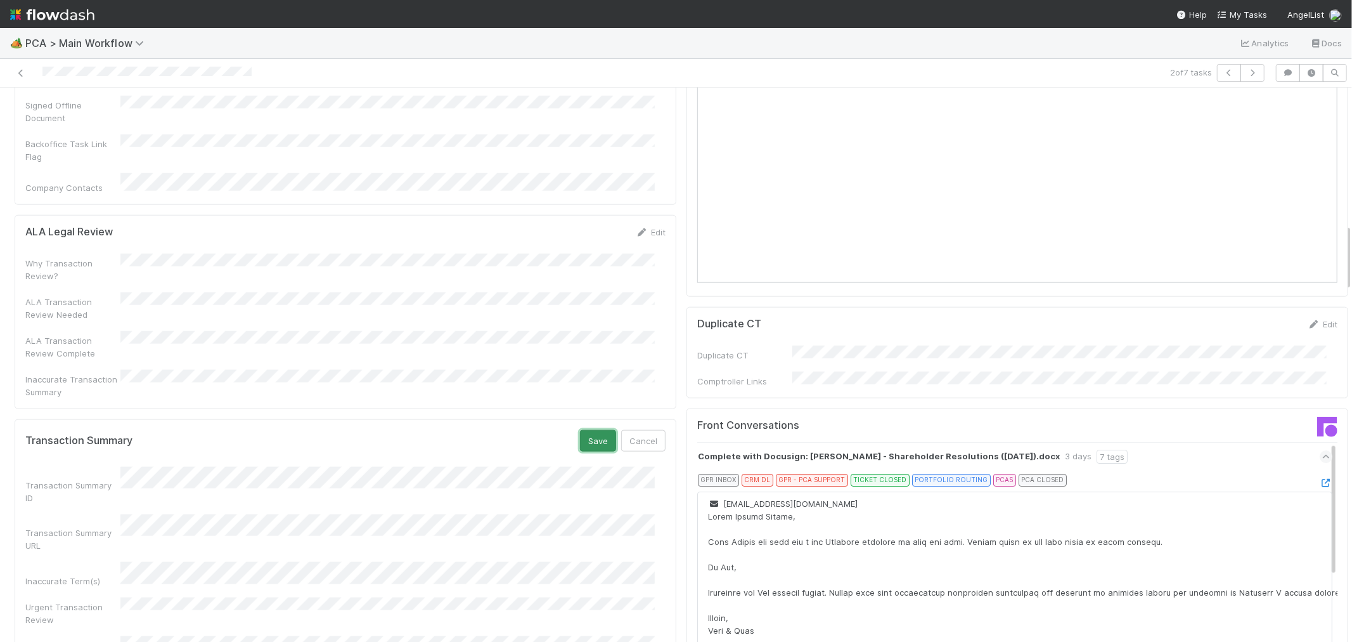
click at [583, 430] on button "Save" at bounding box center [598, 441] width 36 height 22
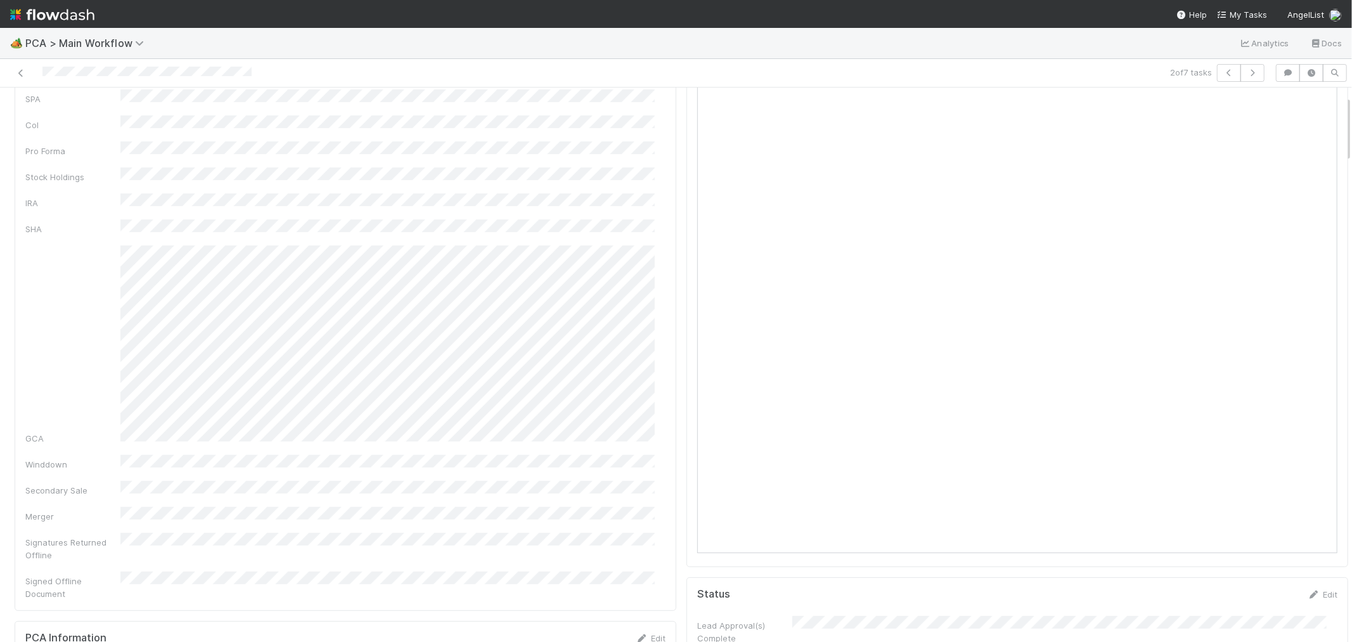
scroll to position [0, 0]
click at [1311, 113] on link "Actions" at bounding box center [1323, 109] width 52 height 22
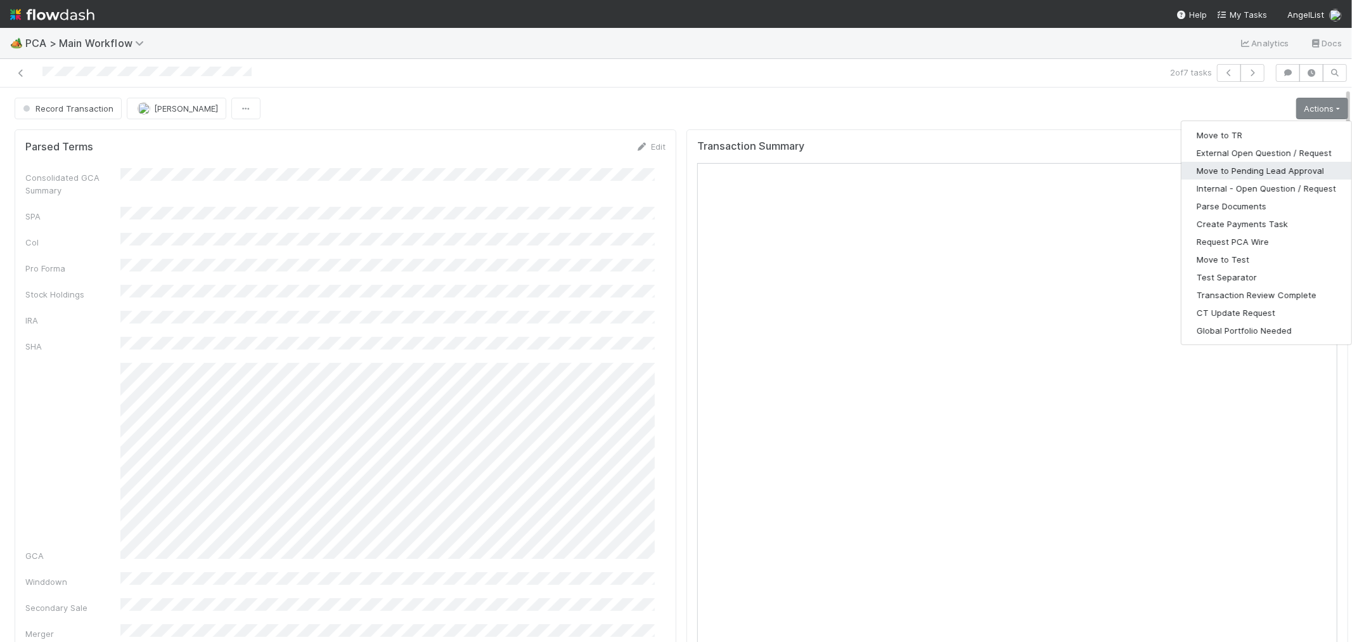
click at [1262, 168] on button "Move to Pending Lead Approval" at bounding box center [1267, 171] width 170 height 18
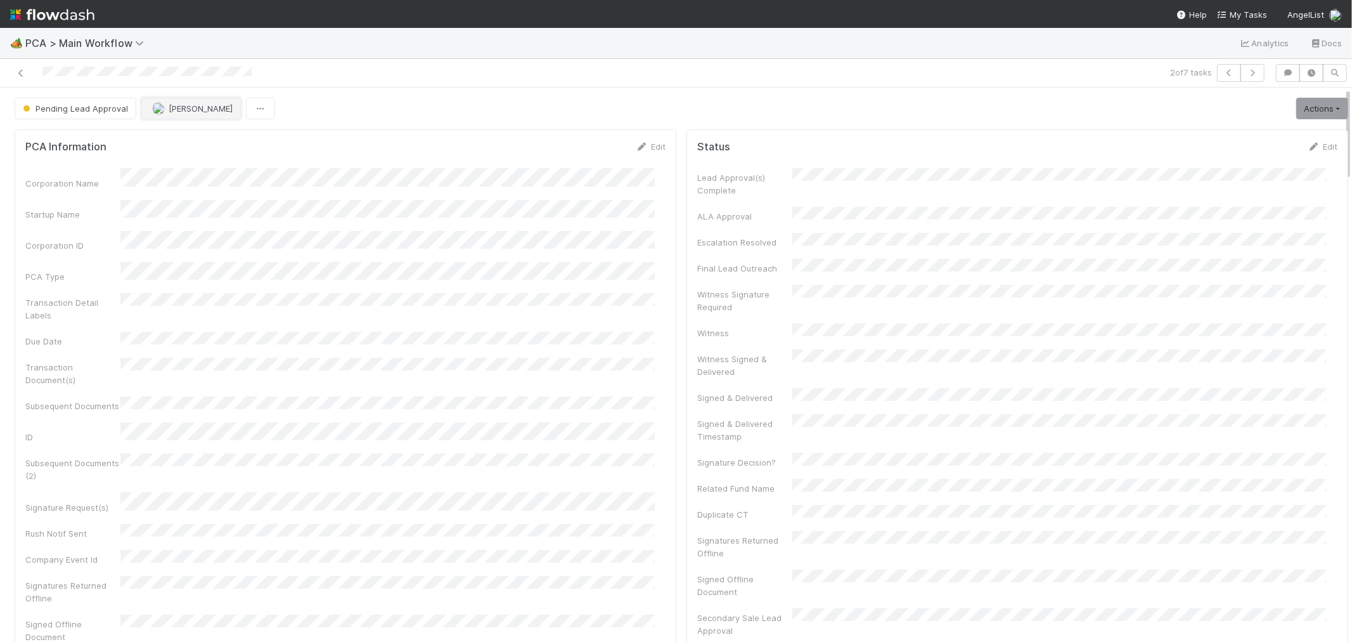
click at [183, 110] on span "[PERSON_NAME]" at bounding box center [201, 108] width 64 height 10
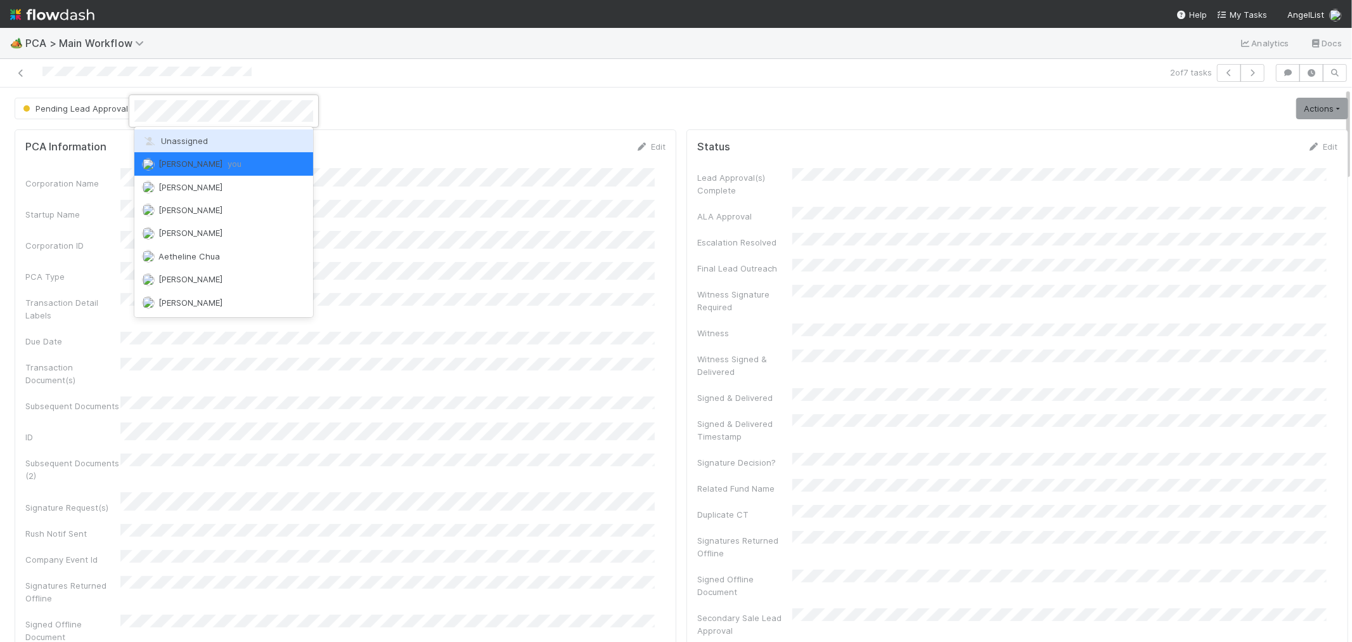
click at [185, 134] on div "Unassigned" at bounding box center [223, 140] width 179 height 23
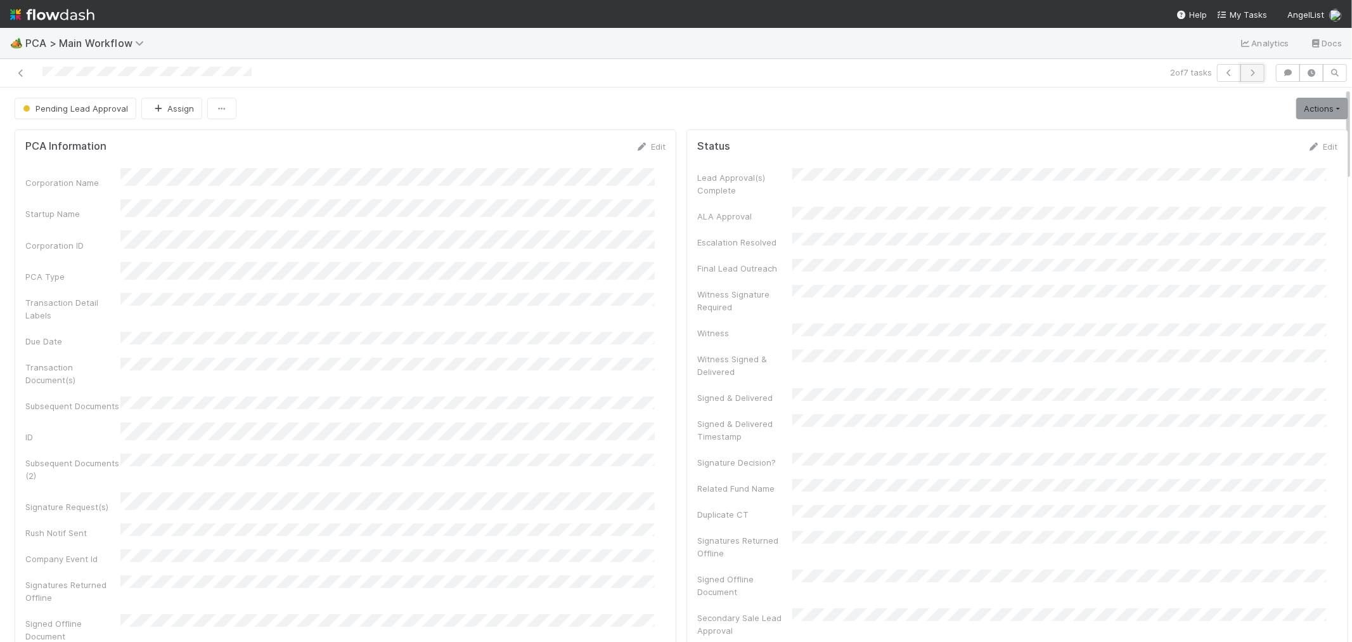
click at [1247, 72] on icon "button" at bounding box center [1253, 73] width 13 height 8
click at [27, 76] on div at bounding box center [322, 73] width 635 height 18
click at [19, 76] on icon at bounding box center [21, 73] width 13 height 8
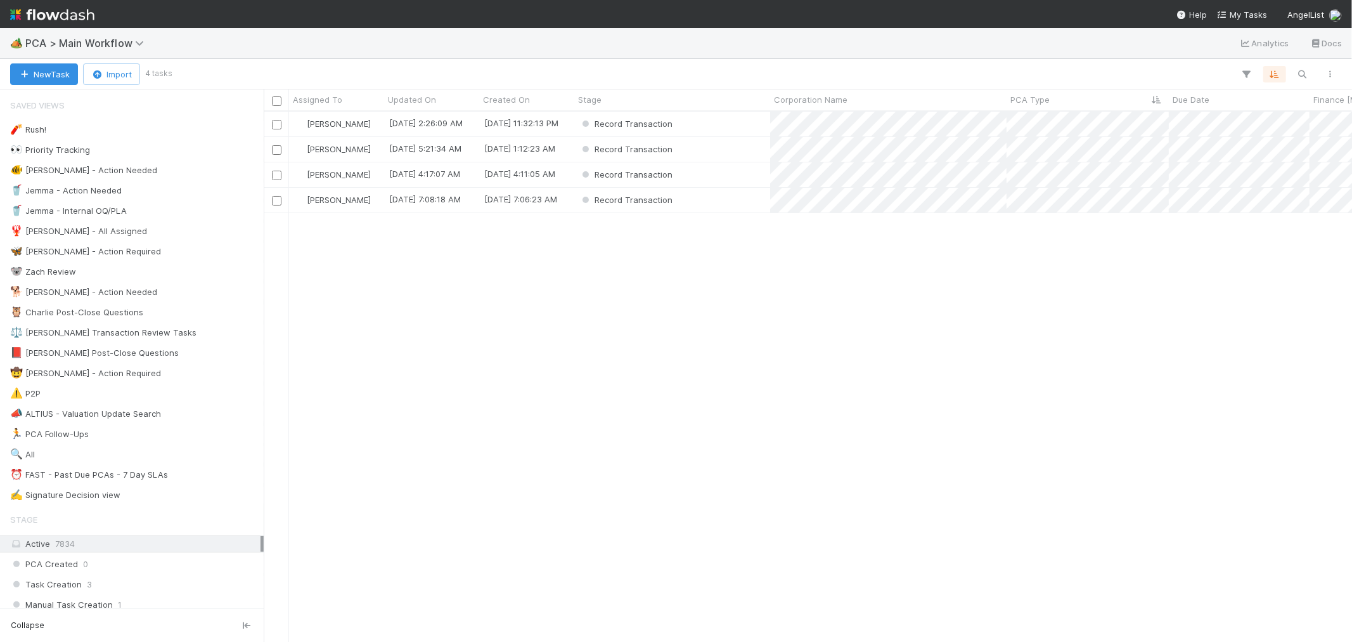
scroll to position [519, 1078]
click at [713, 124] on div "Record Transaction" at bounding box center [672, 124] width 196 height 25
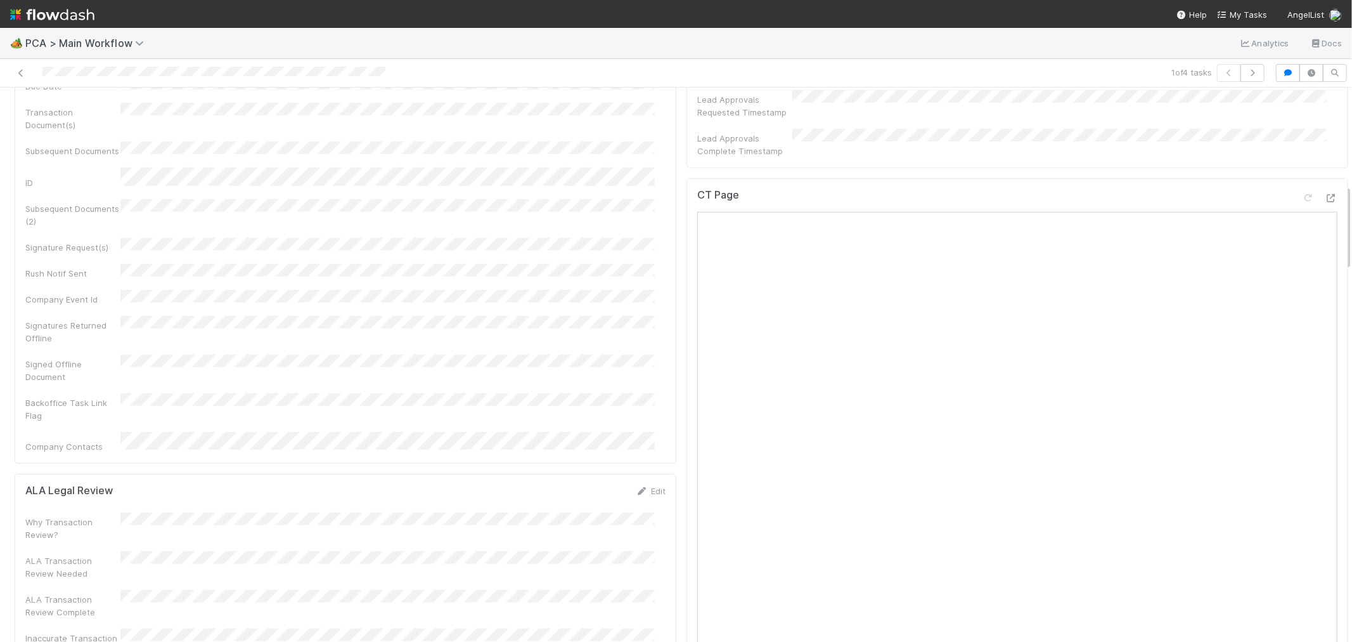
scroll to position [704, 0]
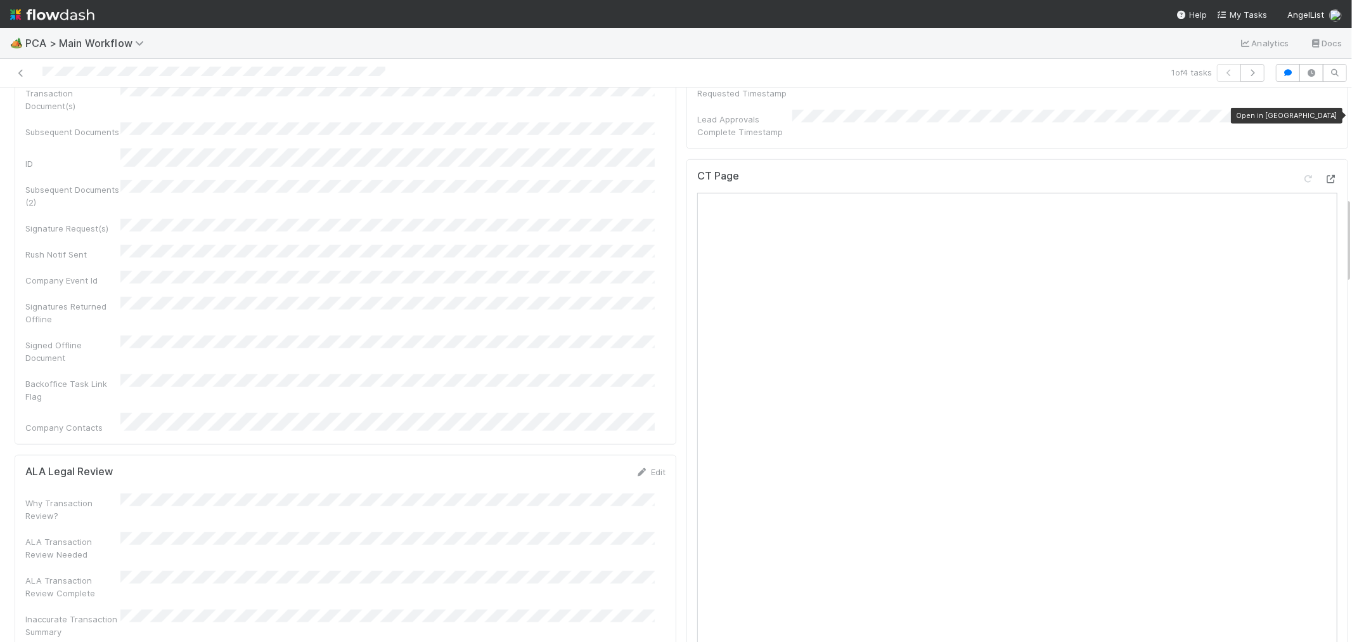
click at [1325, 175] on icon at bounding box center [1331, 179] width 13 height 8
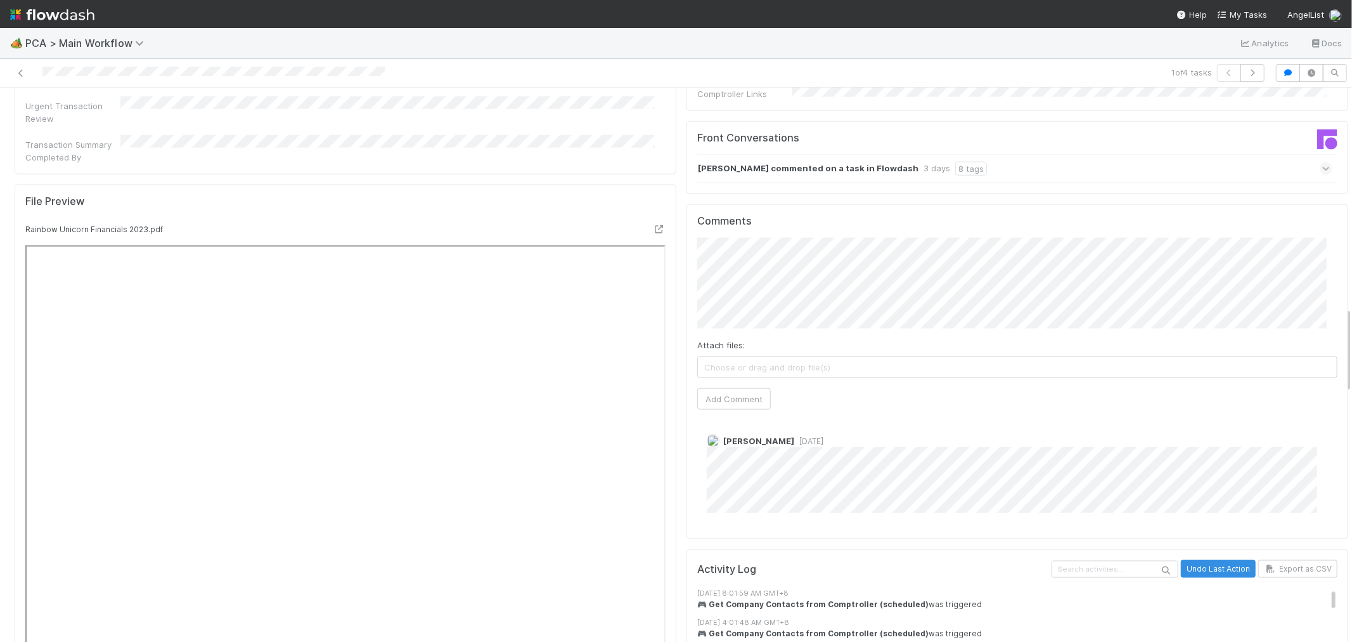
scroll to position [1127, 0]
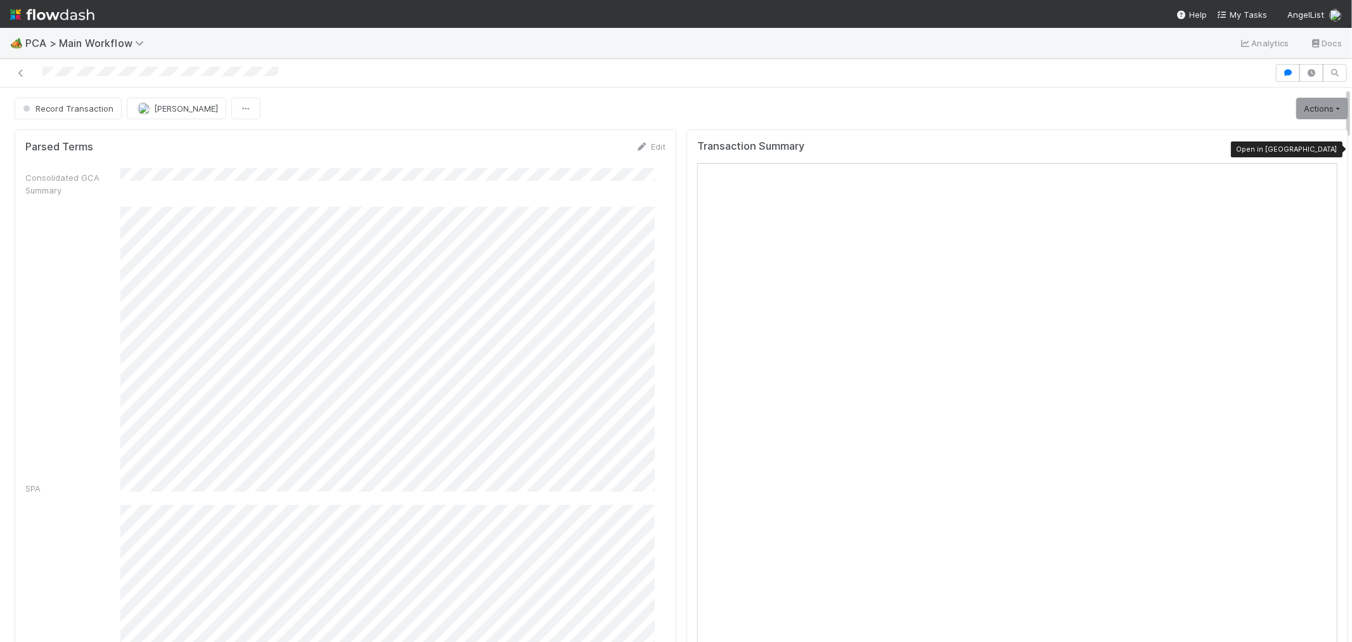
click at [1325, 148] on icon at bounding box center [1331, 149] width 13 height 8
click at [1316, 112] on link "Actions" at bounding box center [1323, 109] width 52 height 22
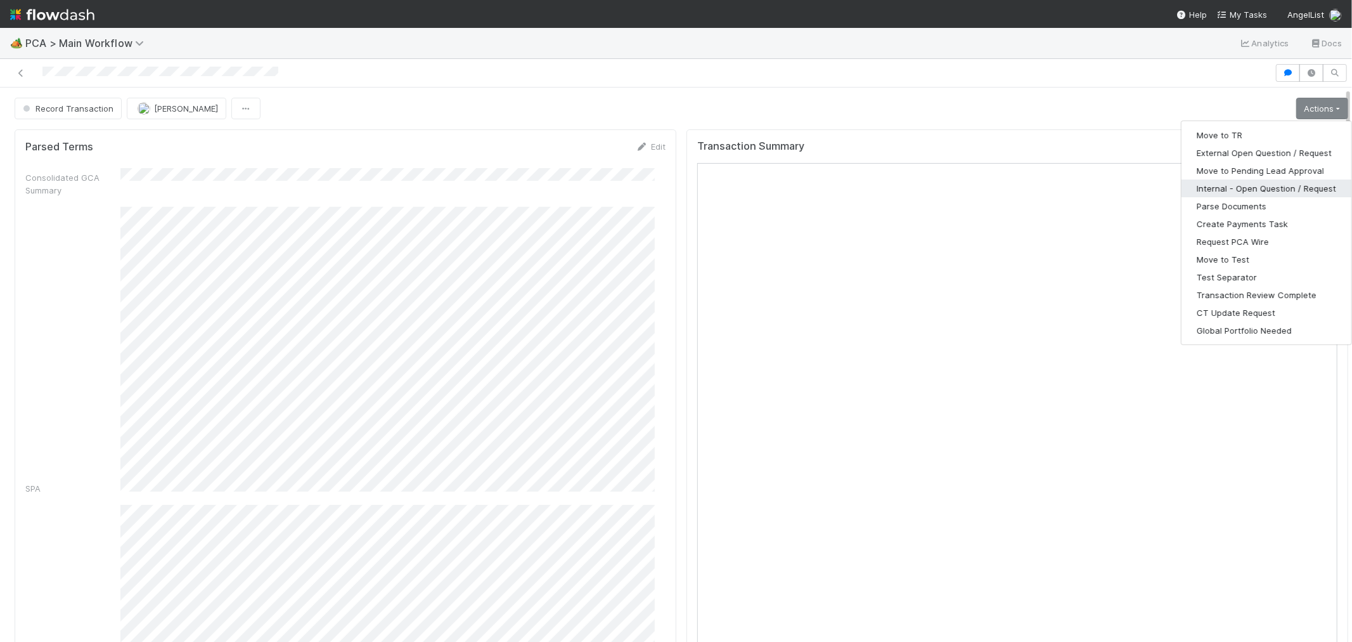
click at [1235, 184] on button "Internal - Open Question / Request" at bounding box center [1267, 188] width 170 height 18
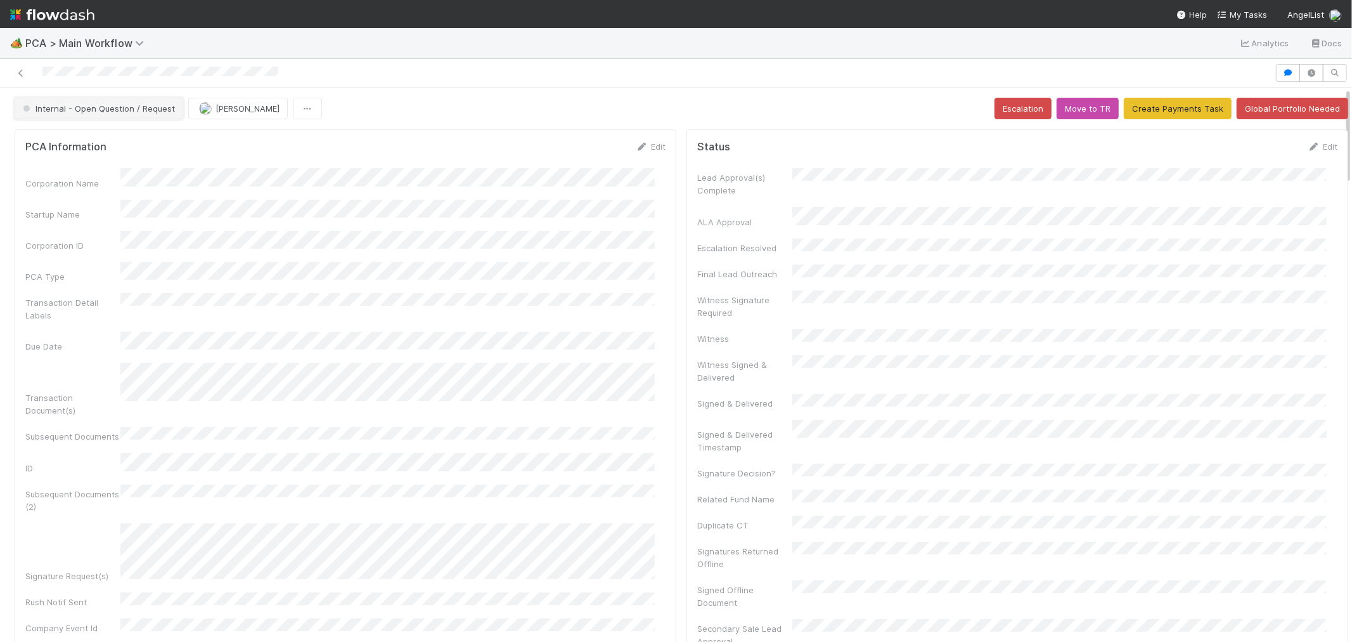
click at [91, 109] on span "Internal - Open Question / Request" at bounding box center [97, 108] width 155 height 10
click at [87, 169] on div "Record Transaction" at bounding box center [99, 163] width 179 height 23
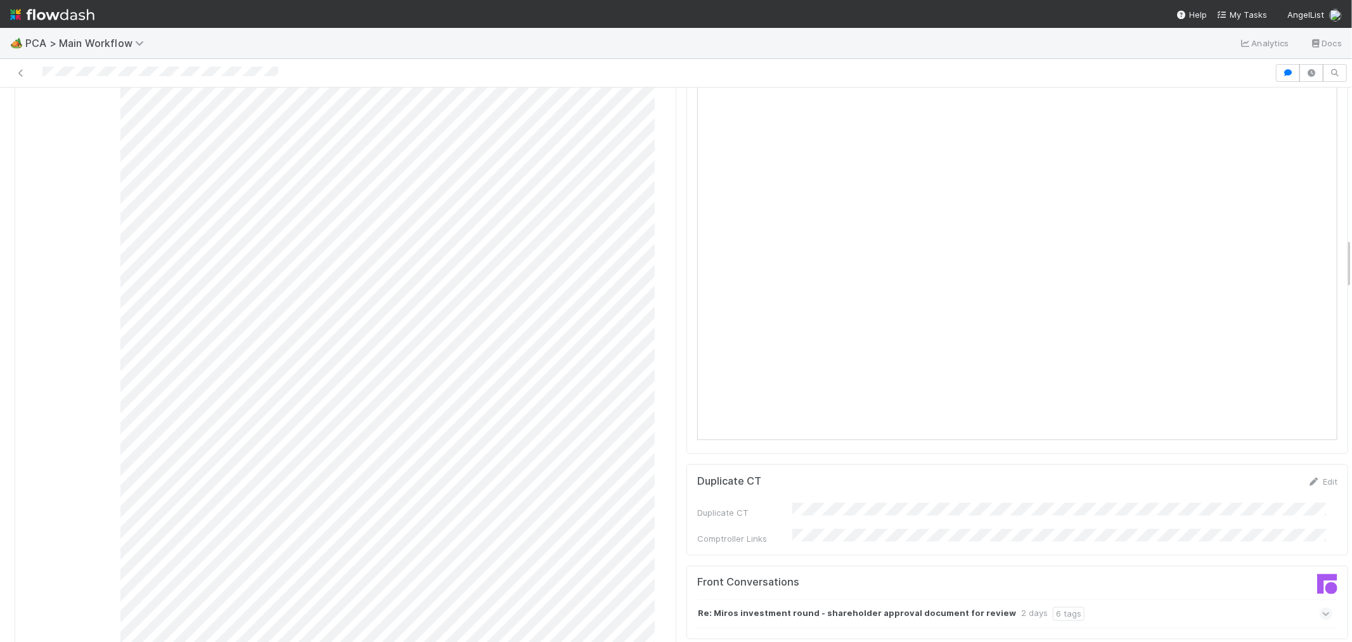
scroll to position [1831, 0]
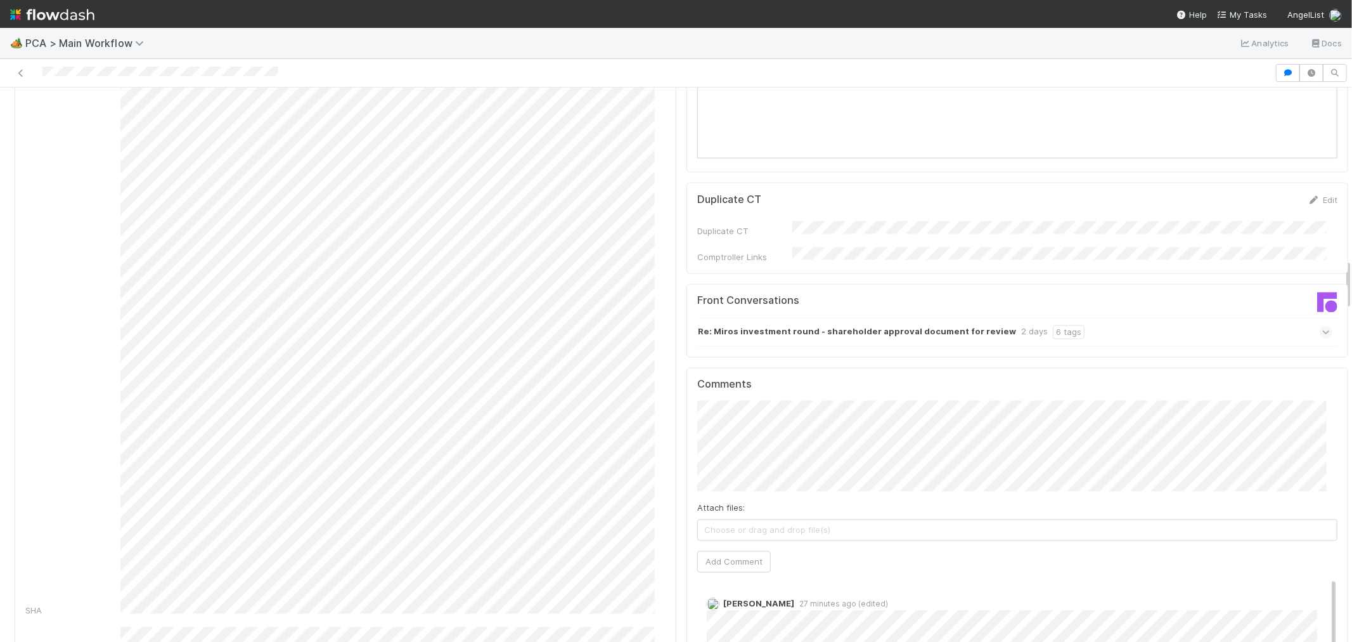
click at [897, 520] on span "Choose or drag and drop file(s)" at bounding box center [1017, 530] width 639 height 20
click at [687, 400] on div "Comments Attach files: Sh-resFindFashion-OU_2023-10-25.pdf Add Comment Roselyn …" at bounding box center [1018, 620] width 662 height 505
click at [720, 582] on button "Add Comment" at bounding box center [734, 593] width 74 height 22
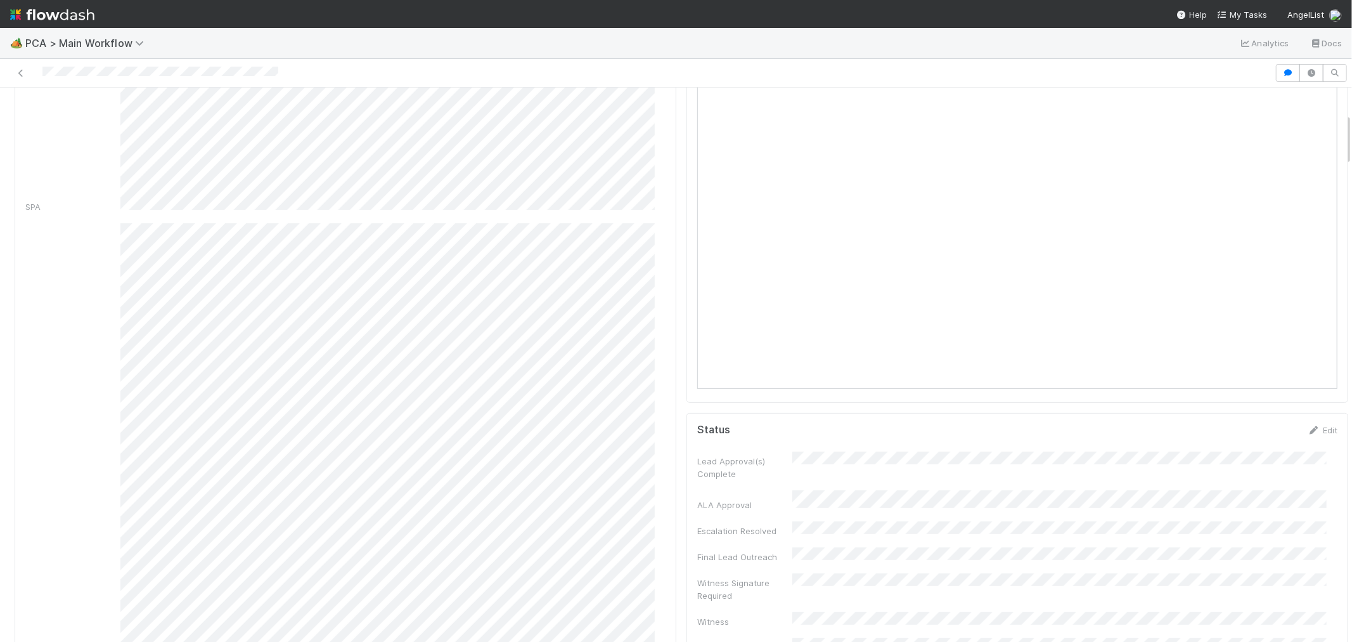
scroll to position [0, 0]
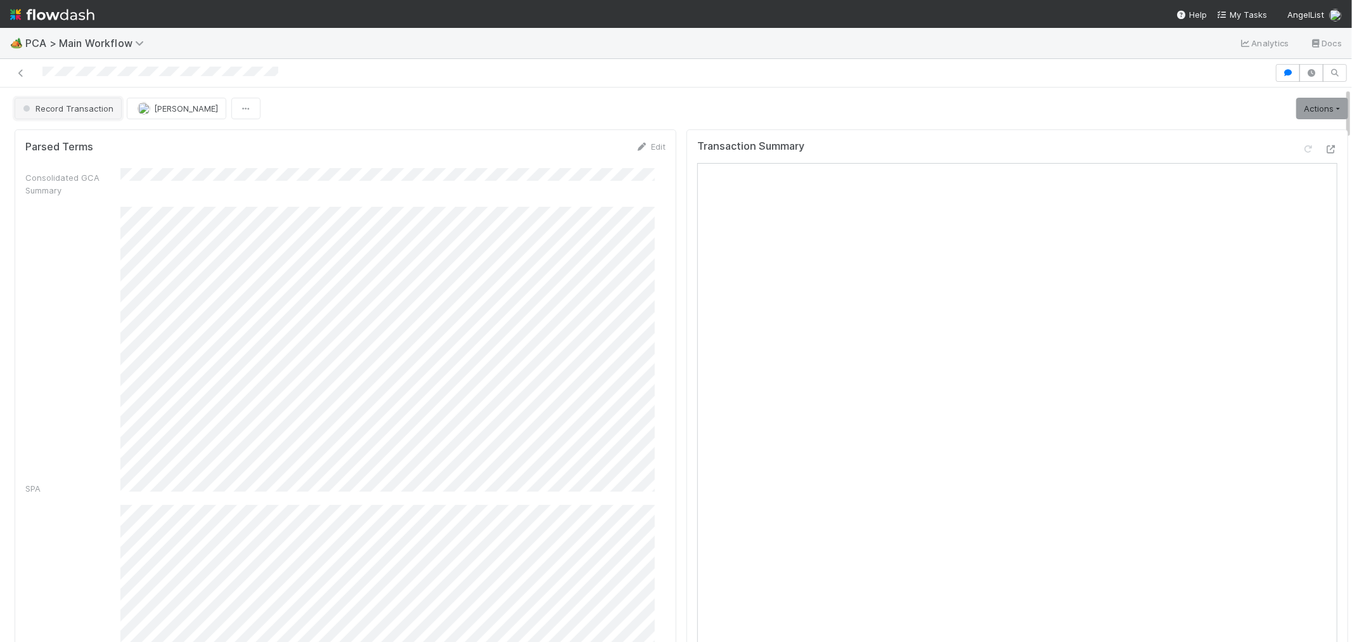
click at [90, 113] on button "Record Transaction" at bounding box center [68, 109] width 107 height 22
click at [105, 138] on div "[MEDICAL_DATA]" at bounding box center [99, 140] width 179 height 23
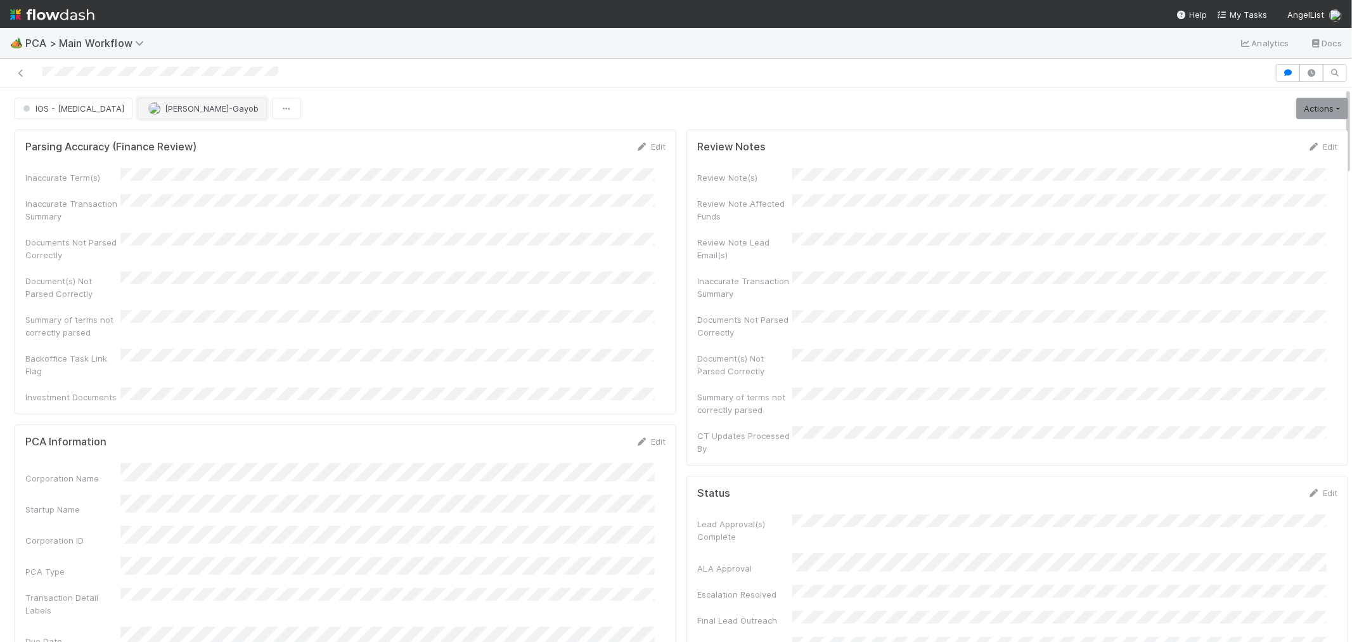
click at [142, 113] on button "[PERSON_NAME]-Gayob" at bounding box center [202, 109] width 129 height 22
click at [143, 139] on span "[PERSON_NAME]" at bounding box center [137, 141] width 64 height 10
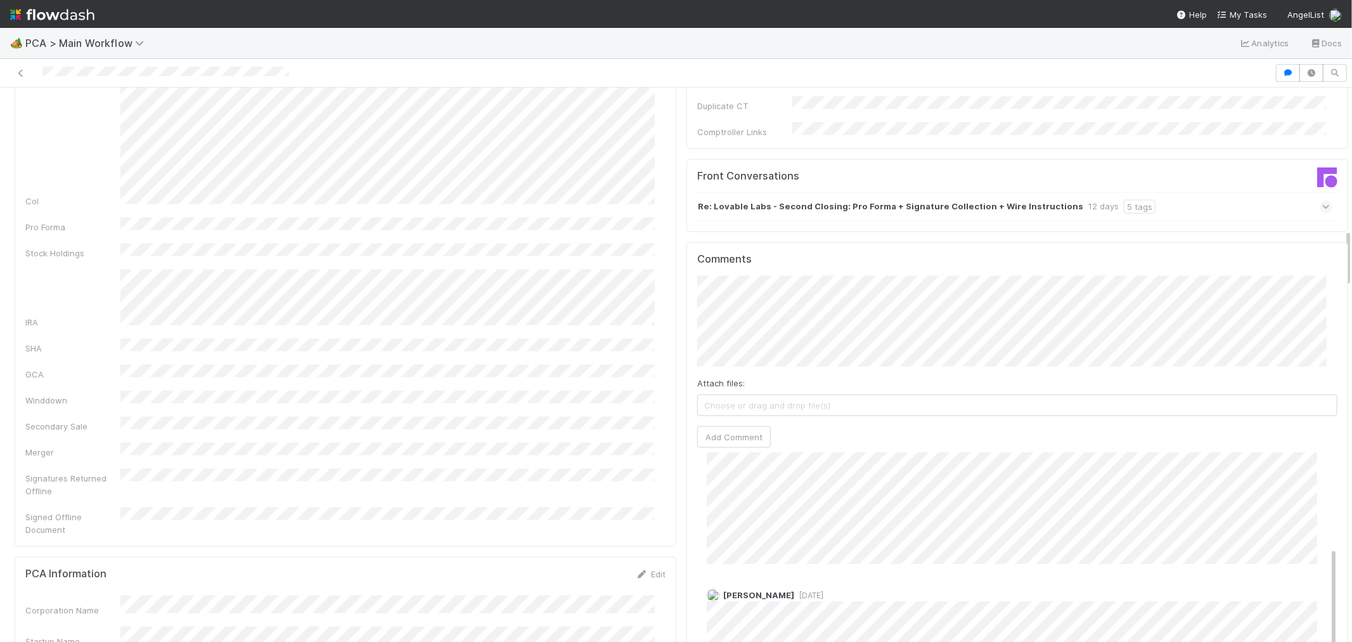
scroll to position [1338, 0]
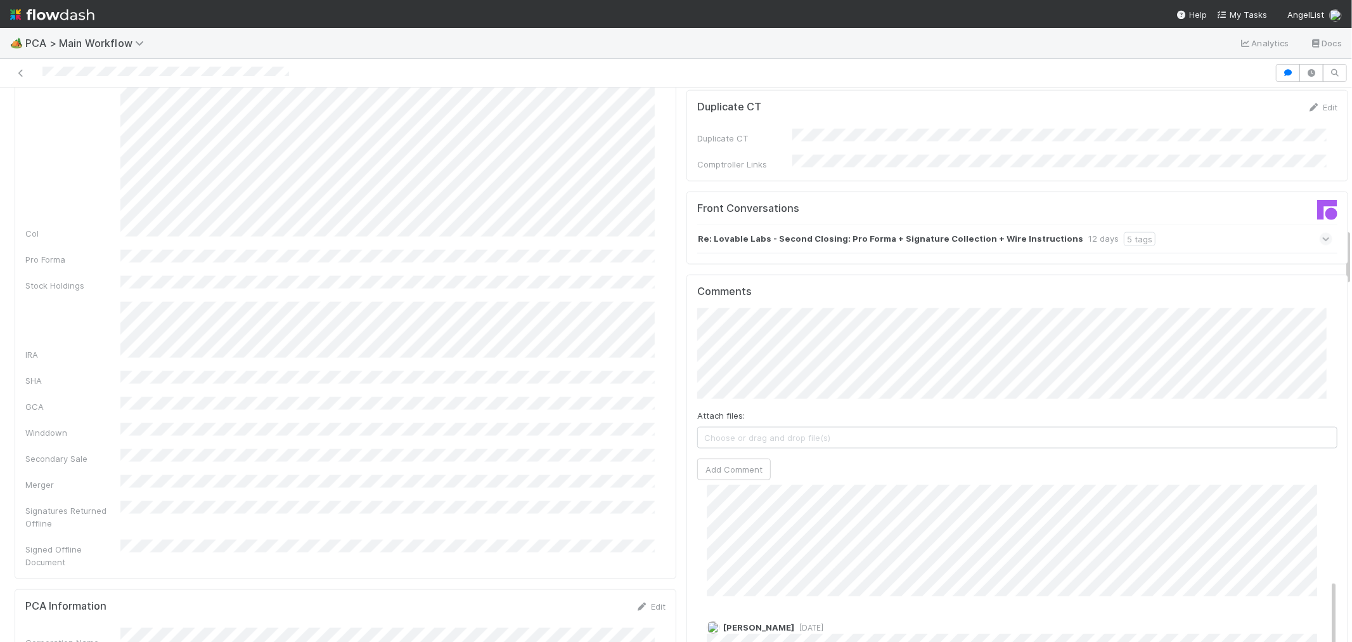
click at [1176, 224] on div "Re: Lovable Labs - Second Closing: Pro Forma + Signature Collection + Wire Inst…" at bounding box center [1014, 238] width 635 height 29
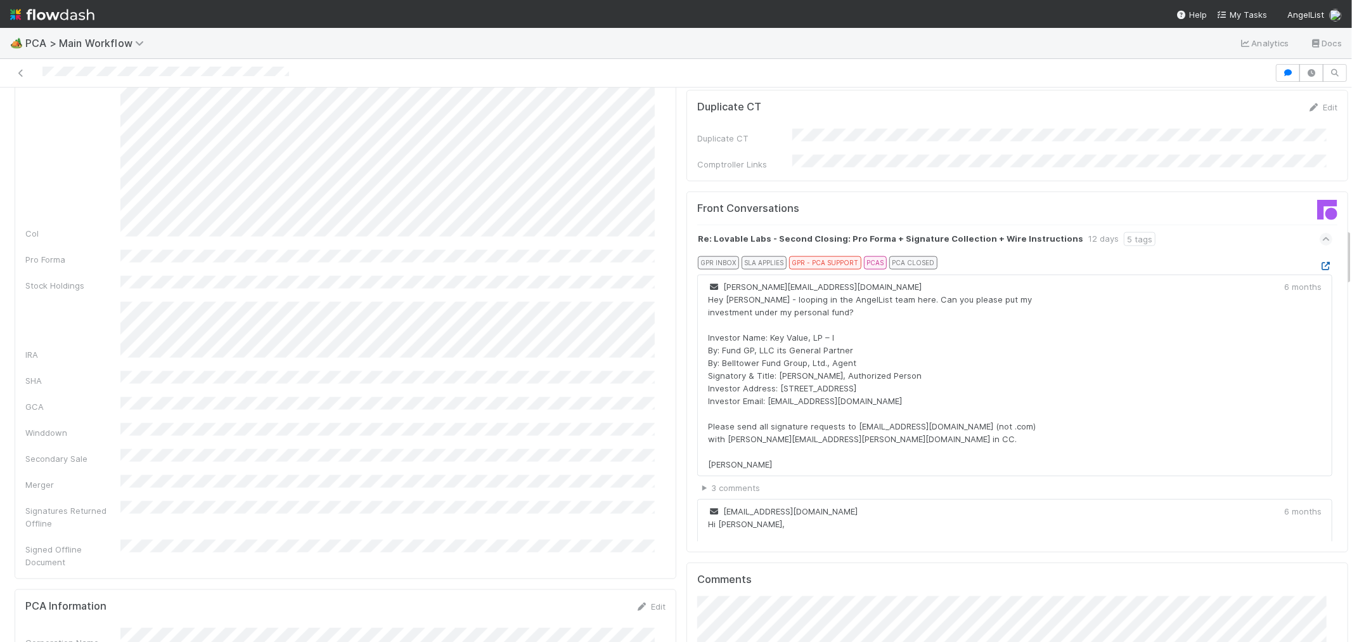
click at [1320, 262] on icon at bounding box center [1326, 266] width 13 height 8
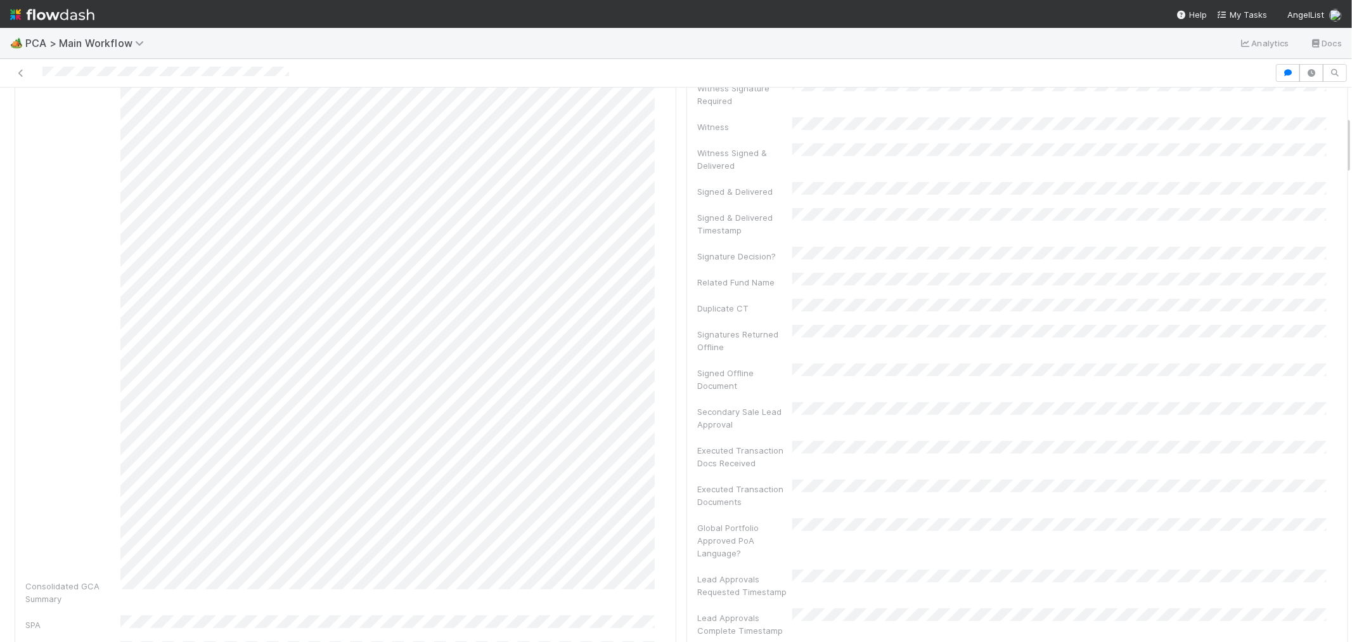
scroll to position [0, 0]
click at [1297, 102] on link "Actions" at bounding box center [1323, 109] width 52 height 22
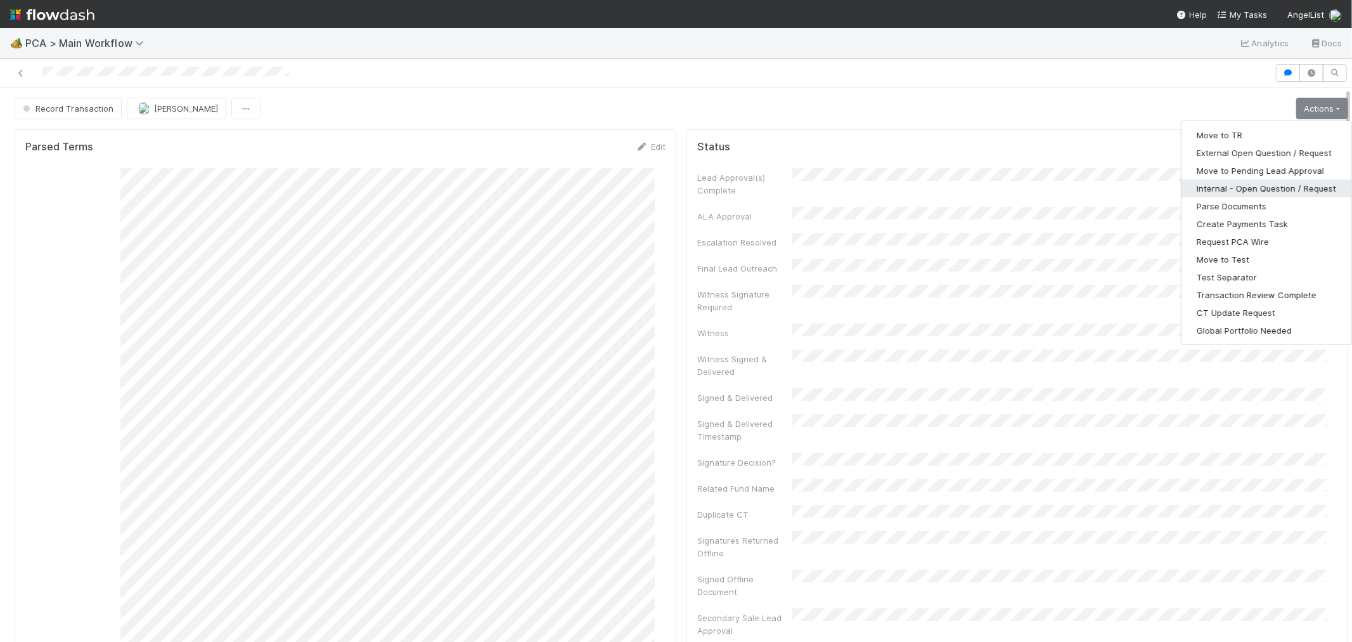
click at [1246, 181] on button "Internal - Open Question / Request" at bounding box center [1267, 188] width 170 height 18
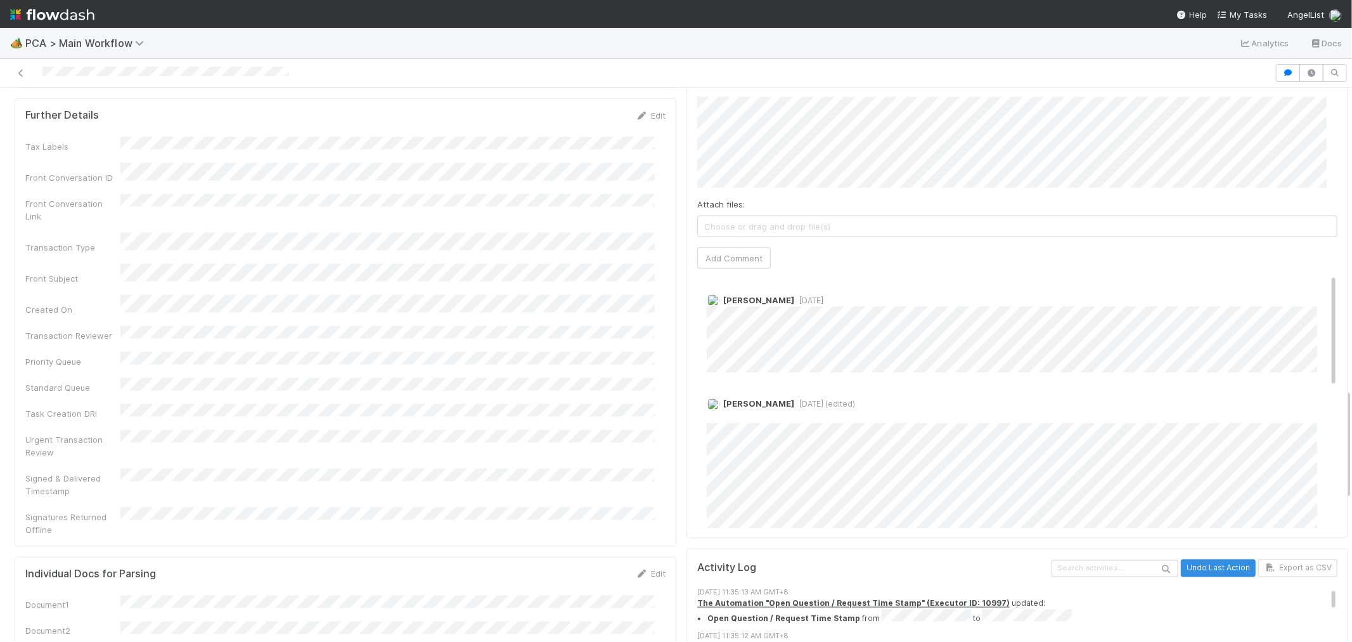
scroll to position [1409, 0]
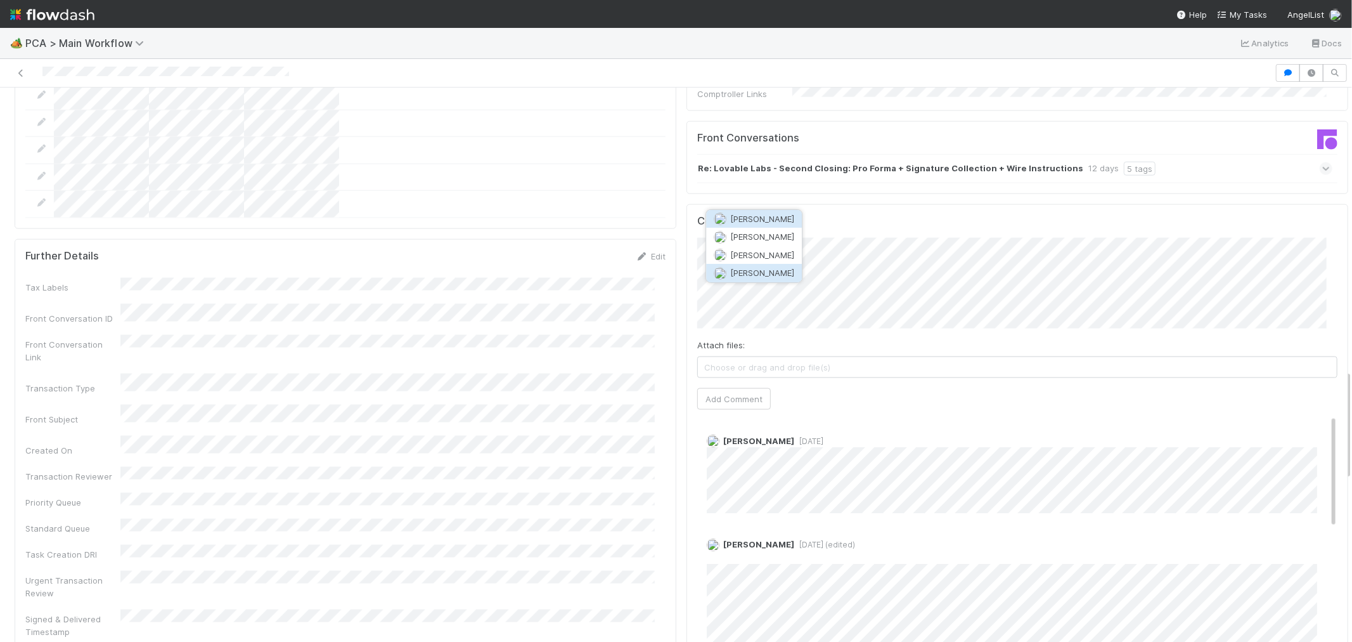
click at [758, 268] on span "[PERSON_NAME]" at bounding box center [762, 273] width 64 height 10
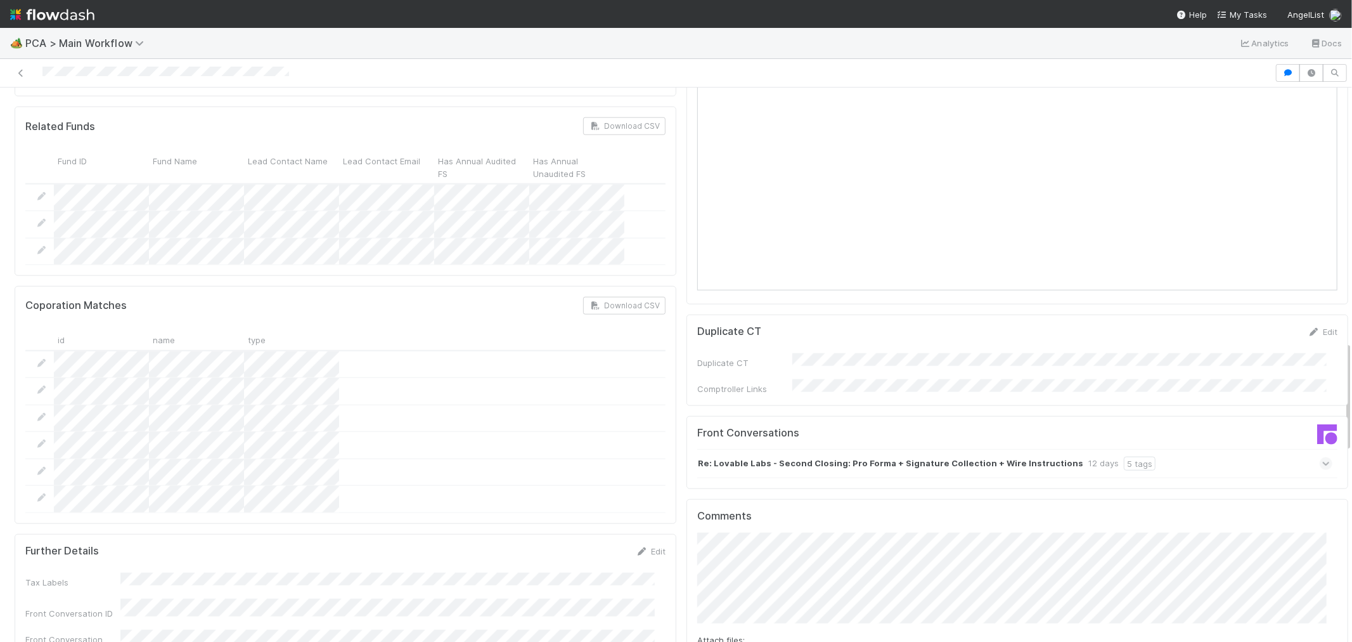
scroll to position [1268, 0]
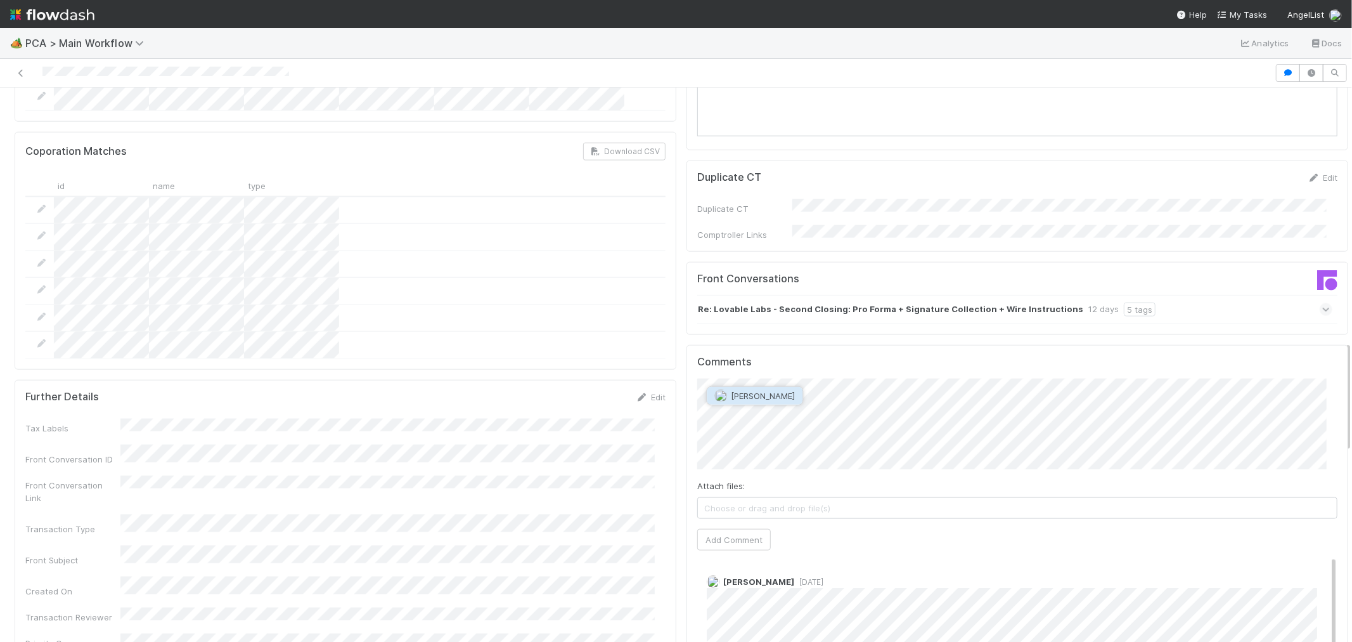
click at [779, 393] on span "[PERSON_NAME]" at bounding box center [763, 396] width 64 height 10
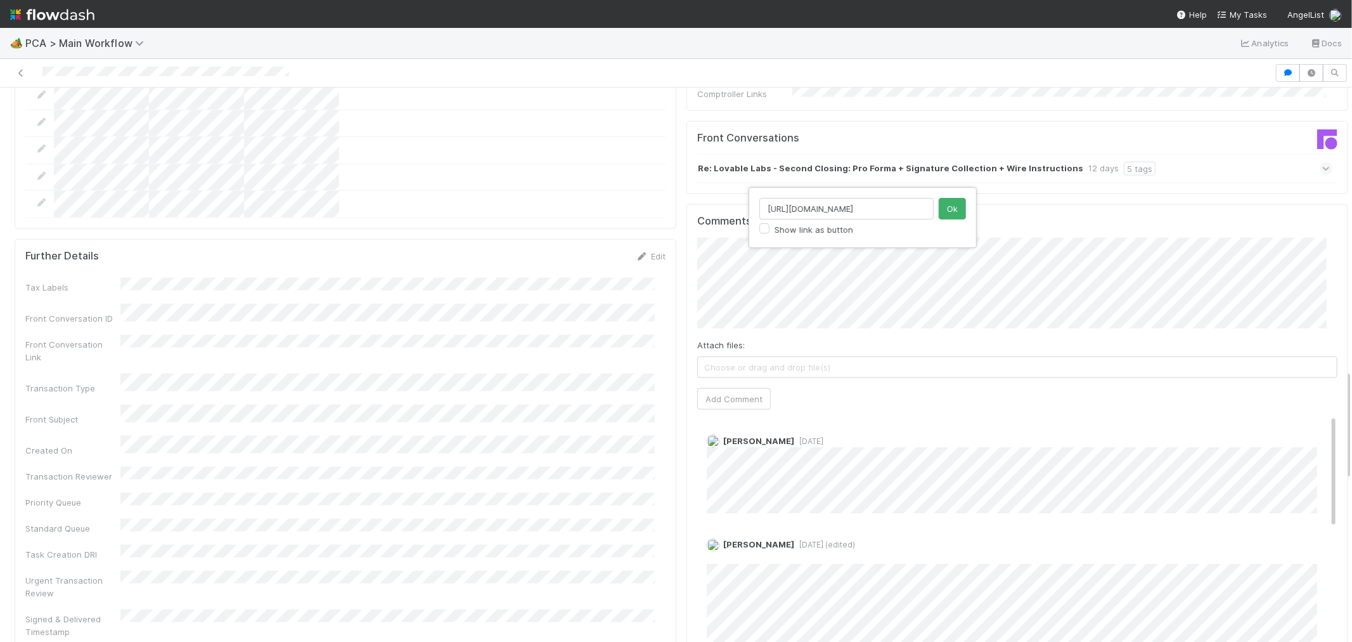
scroll to position [0, 342]
type input "[URL][DOMAIN_NAME]"
click at [957, 201] on button "Ok" at bounding box center [952, 209] width 27 height 22
click at [718, 388] on button "Add Comment" at bounding box center [734, 399] width 74 height 22
